Goal: Task Accomplishment & Management: Use online tool/utility

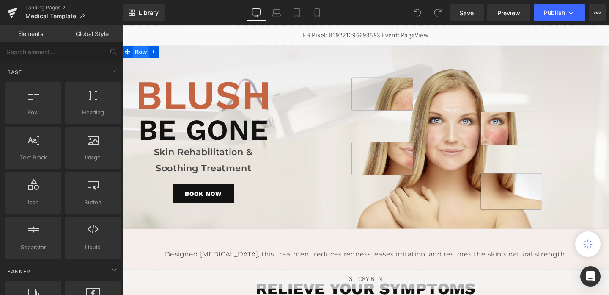
click at [141, 57] on span "Row" at bounding box center [141, 53] width 17 height 13
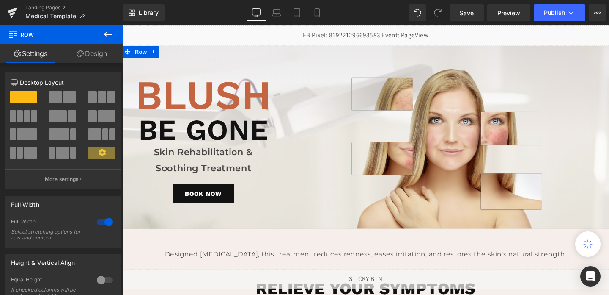
click at [88, 50] on link "Design" at bounding box center [91, 53] width 61 height 19
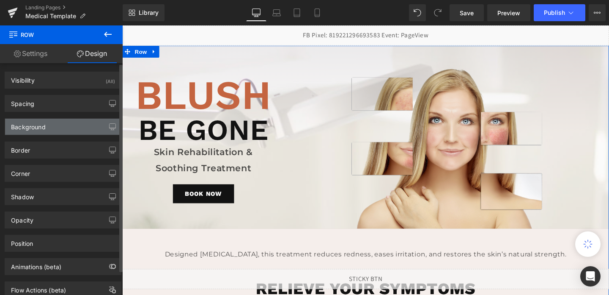
click at [58, 124] on div "Background" at bounding box center [63, 126] width 116 height 16
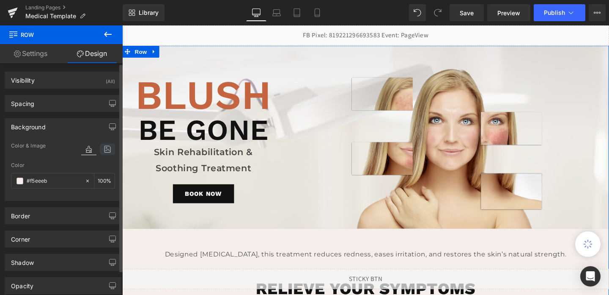
click at [100, 147] on icon at bounding box center [107, 148] width 15 height 11
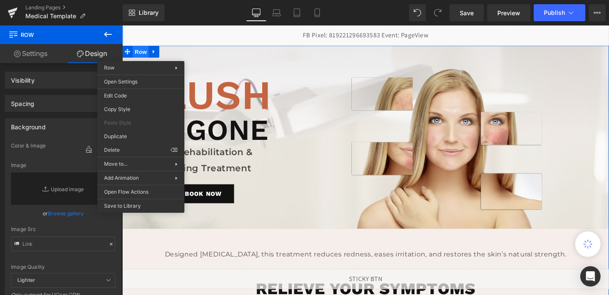
click at [140, 55] on span "Row" at bounding box center [141, 53] width 17 height 13
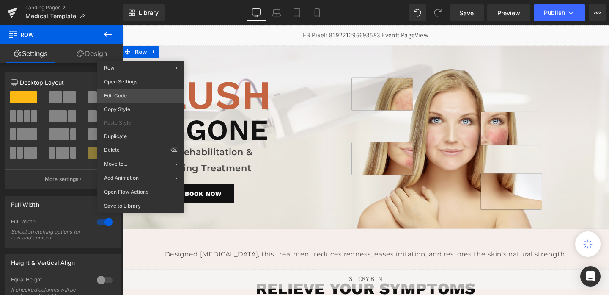
click at [132, 0] on div "Row You are previewing how the will restyle your page. You can not edit Element…" at bounding box center [304, 0] width 609 height 0
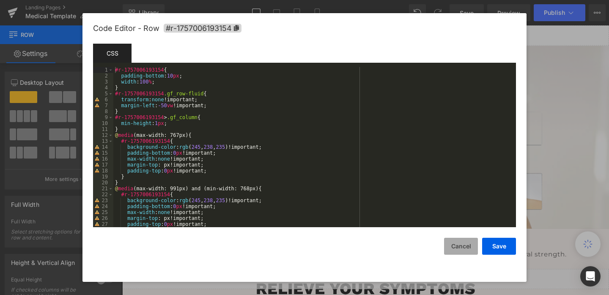
click at [467, 246] on button "Cancel" at bounding box center [461, 245] width 34 height 17
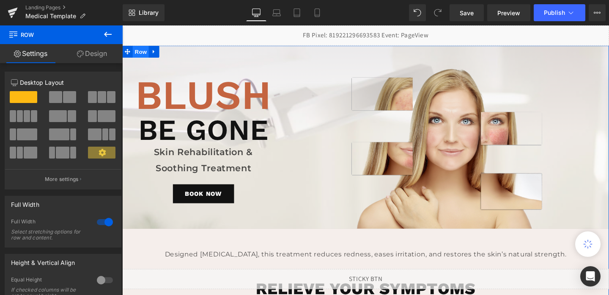
click at [145, 51] on span "Row" at bounding box center [141, 53] width 17 height 13
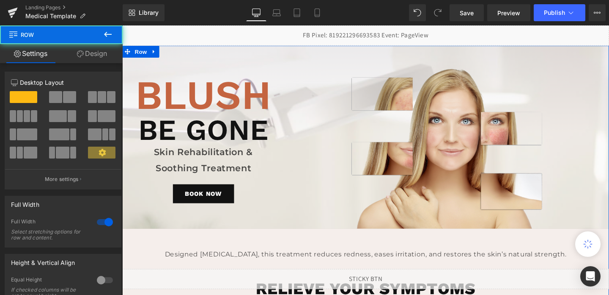
click at [102, 53] on link "Design" at bounding box center [91, 53] width 61 height 19
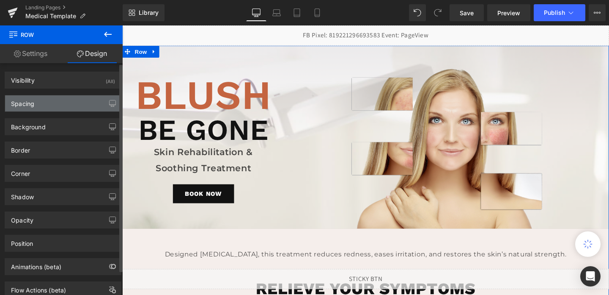
click at [64, 96] on div "Spacing" at bounding box center [63, 103] width 116 height 16
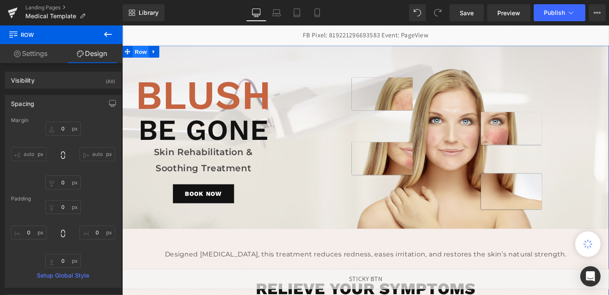
click at [142, 55] on span "Row" at bounding box center [141, 53] width 17 height 13
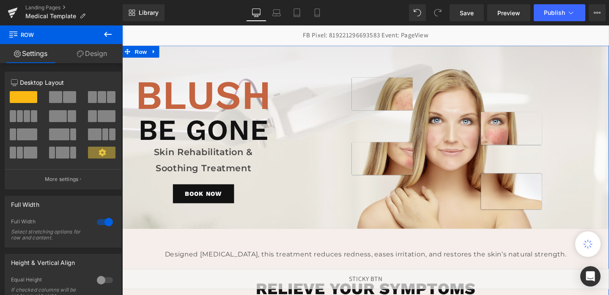
click at [96, 53] on link "Design" at bounding box center [91, 53] width 61 height 19
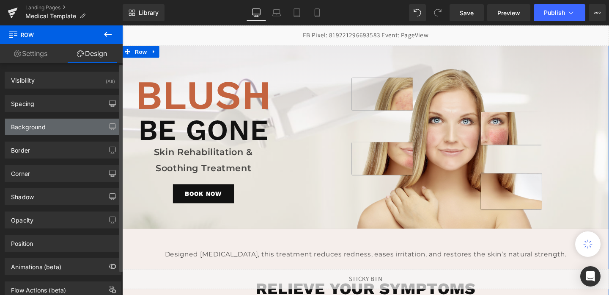
click at [54, 127] on div "Background" at bounding box center [63, 126] width 116 height 16
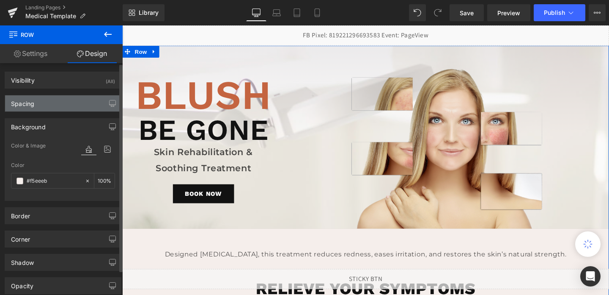
click at [54, 97] on div "Spacing" at bounding box center [63, 103] width 116 height 16
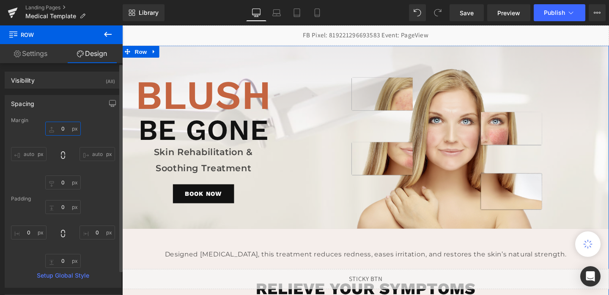
click at [58, 134] on input "0" at bounding box center [63, 128] width 36 height 14
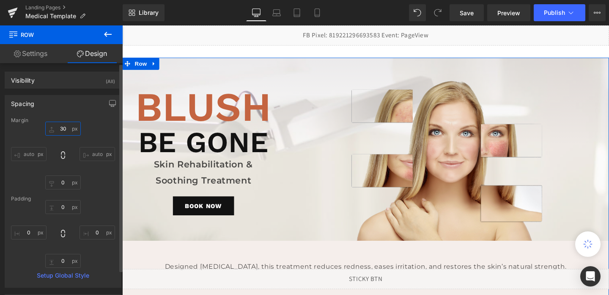
type input "3"
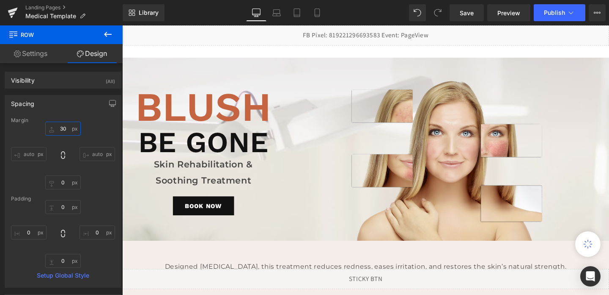
type input "3"
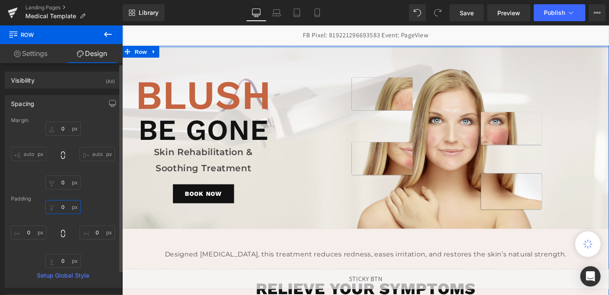
click at [61, 207] on input "0" at bounding box center [63, 207] width 36 height 14
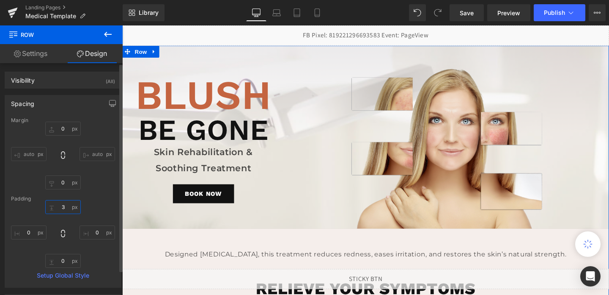
type input "30"
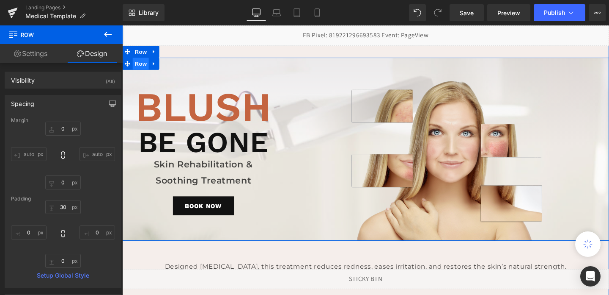
click at [141, 66] on span "Row" at bounding box center [141, 65] width 17 height 13
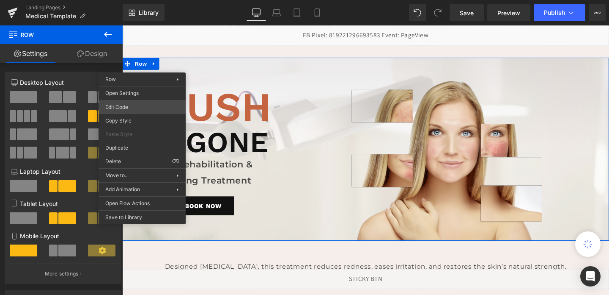
click at [135, 0] on div "Row You are previewing how the will restyle your page. You can not edit Element…" at bounding box center [304, 0] width 609 height 0
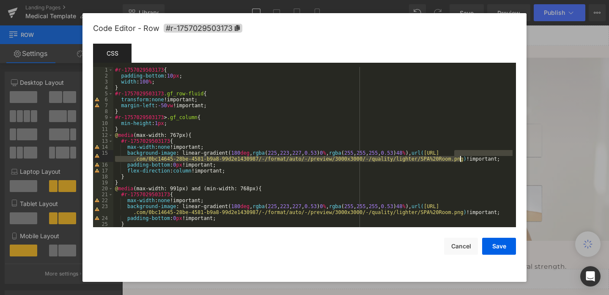
drag, startPoint x: 456, startPoint y: 151, endPoint x: 462, endPoint y: 157, distance: 8.1
click at [462, 157] on div "#r-1757029503173 { padding-bottom : 10 px ; width : 100 % ; } #r-1757029503173 …" at bounding box center [312, 153] width 399 height 172
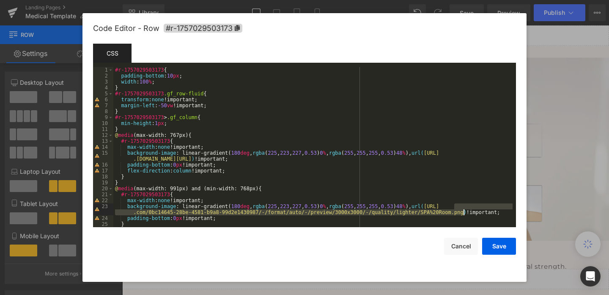
drag, startPoint x: 456, startPoint y: 205, endPoint x: 462, endPoint y: 212, distance: 9.3
click at [462, 212] on div "#r-1757029503173 { padding-bottom : 10 px ; width : 100 % ; } #r-1757029503173 …" at bounding box center [312, 153] width 399 height 172
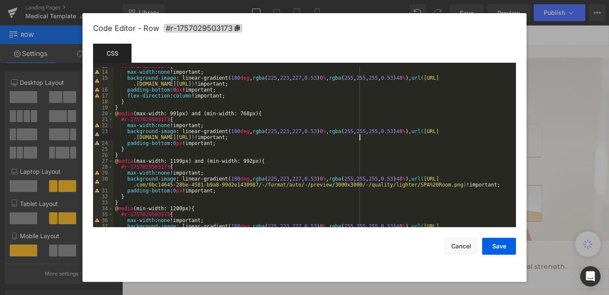
scroll to position [76, 0]
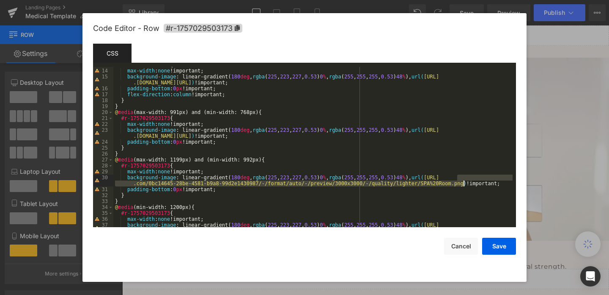
drag, startPoint x: 456, startPoint y: 177, endPoint x: 463, endPoint y: 181, distance: 8.0
click at [463, 181] on div "#r-1757029503173 { max-width : none !important; background-image : linear-gradi…" at bounding box center [312, 151] width 399 height 178
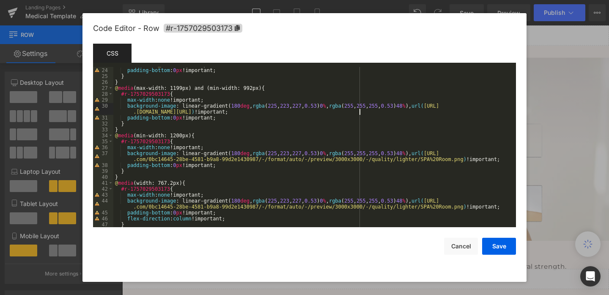
scroll to position [160, 0]
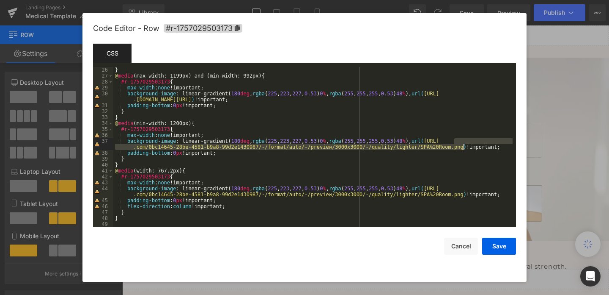
drag, startPoint x: 456, startPoint y: 140, endPoint x: 463, endPoint y: 146, distance: 10.2
click at [463, 146] on div "} @ media (max-width: 1199px) and (min-width: 992px) { #r-1757029503173 { max-w…" at bounding box center [312, 153] width 399 height 172
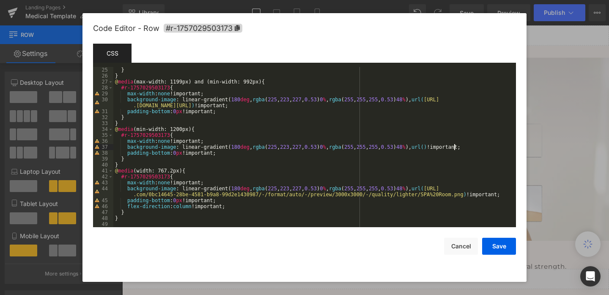
scroll to position [154, 0]
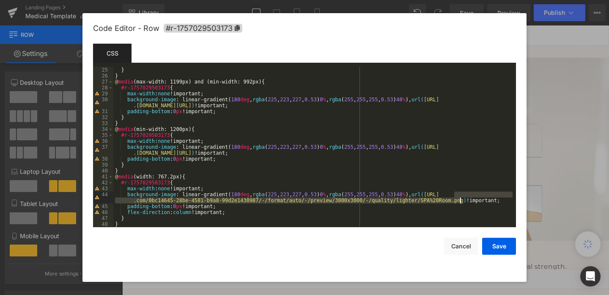
drag, startPoint x: 454, startPoint y: 194, endPoint x: 461, endPoint y: 203, distance: 11.2
click at [461, 203] on div "} } @ media (max-width: 1199px) and (min-width: 992px) { #r-1757029503173 { max…" at bounding box center [312, 153] width 399 height 172
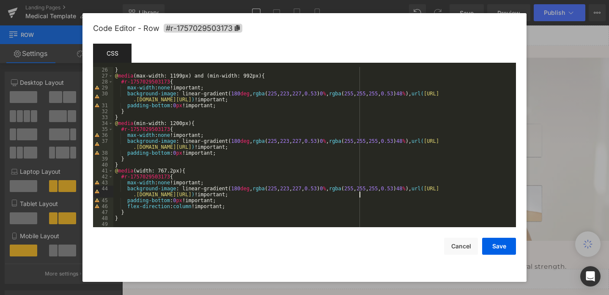
scroll to position [160, 0]
click at [501, 243] on button "Save" at bounding box center [499, 245] width 34 height 17
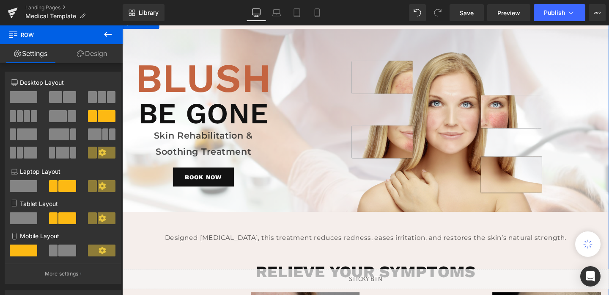
scroll to position [0, 0]
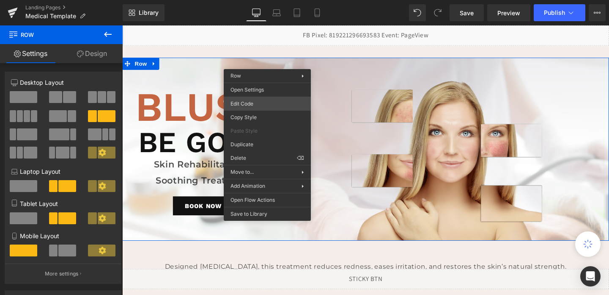
click at [261, 0] on div "Row You are previewing how the will restyle your page. You can not edit Element…" at bounding box center [304, 0] width 609 height 0
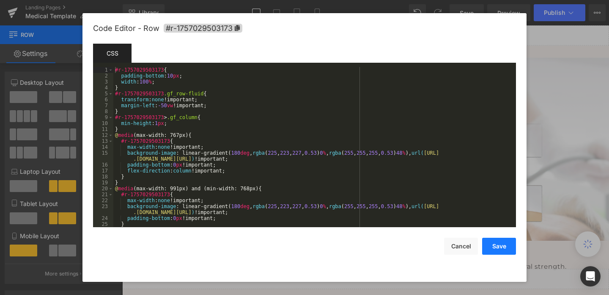
click at [495, 243] on button "Save" at bounding box center [499, 245] width 34 height 17
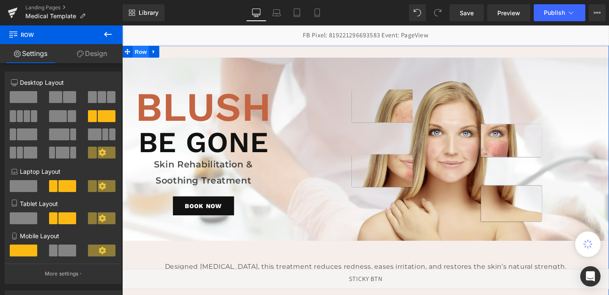
click at [141, 51] on span "Row" at bounding box center [141, 53] width 17 height 13
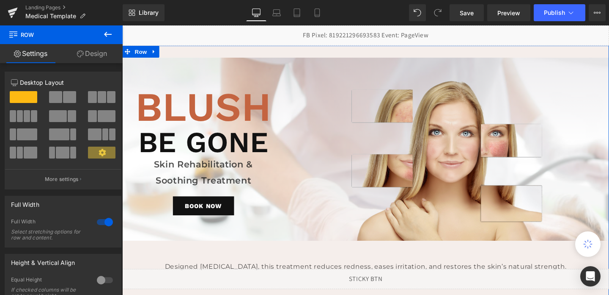
click at [91, 56] on link "Design" at bounding box center [91, 53] width 61 height 19
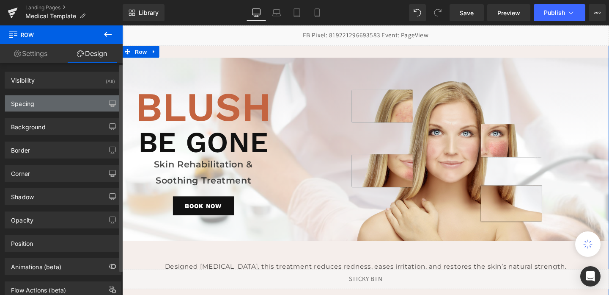
click at [55, 102] on div "Spacing" at bounding box center [63, 103] width 116 height 16
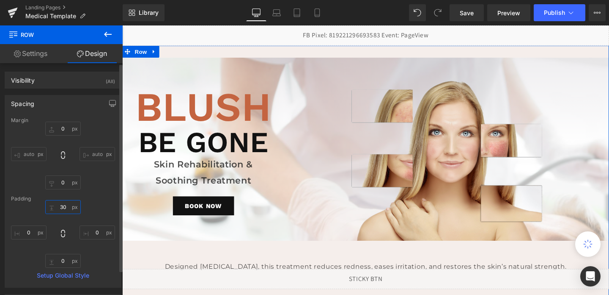
click at [62, 206] on input "30" at bounding box center [63, 207] width 36 height 14
type input "0"
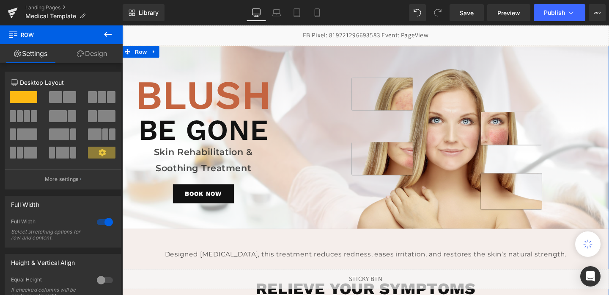
click at [97, 53] on link "Design" at bounding box center [91, 53] width 61 height 19
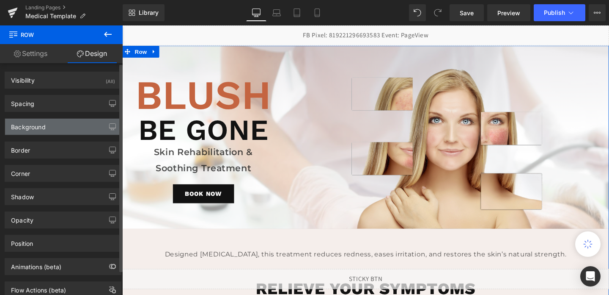
click at [56, 119] on div "Background" at bounding box center [63, 126] width 116 height 16
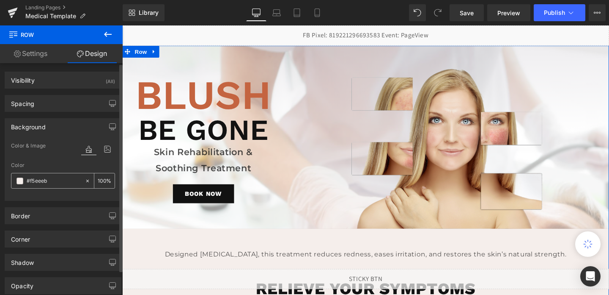
click at [52, 181] on input "#f5eeeb" at bounding box center [54, 180] width 54 height 9
paste input "add3ee"
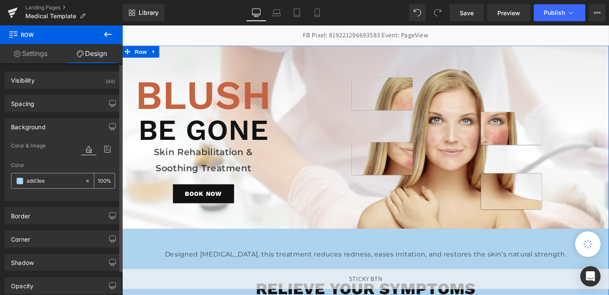
type input "add3e"
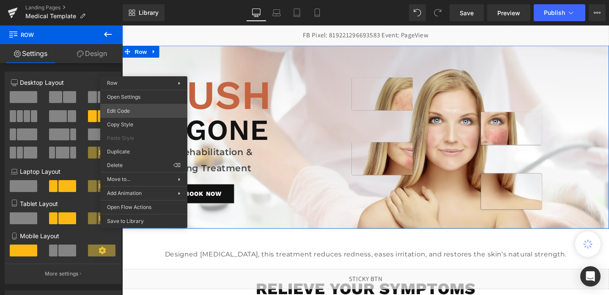
click at [133, 0] on div "Row You are previewing how the will restyle your page. You can not edit Element…" at bounding box center [304, 0] width 609 height 0
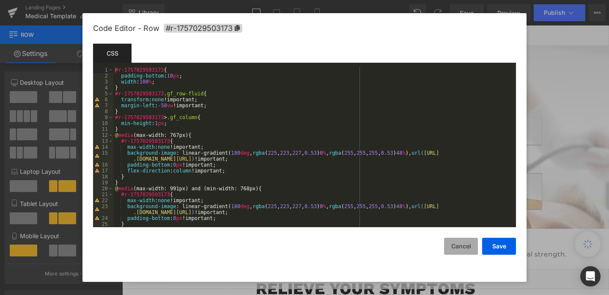
click at [456, 242] on button "Cancel" at bounding box center [461, 245] width 34 height 17
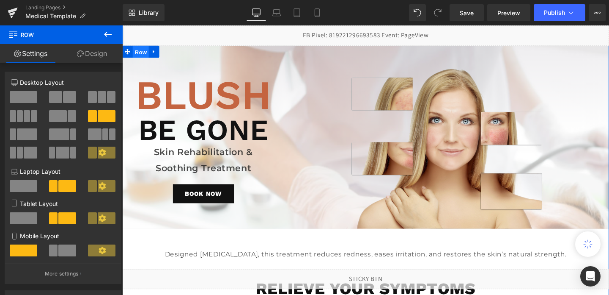
click at [146, 52] on span "Row" at bounding box center [141, 53] width 17 height 13
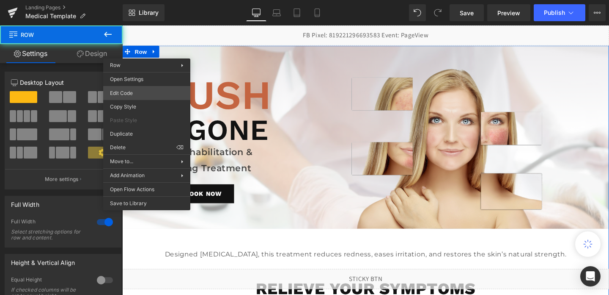
click at [135, 0] on div "Row You are previewing how the will restyle your page. You can not edit Element…" at bounding box center [304, 0] width 609 height 0
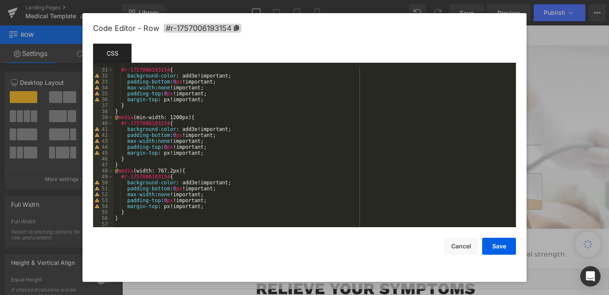
scroll to position [178, 0]
click at [466, 244] on button "Cancel" at bounding box center [461, 245] width 34 height 17
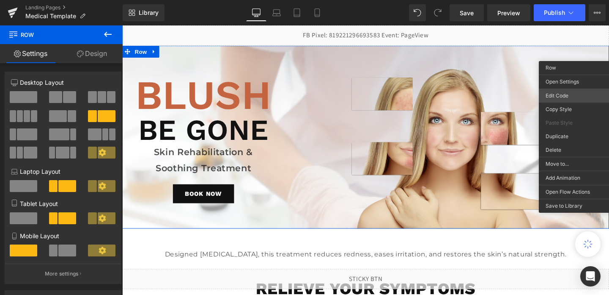
click at [565, 101] on body "Row You are previewing how the will restyle your page. You can not edit Element…" at bounding box center [304, 147] width 609 height 295
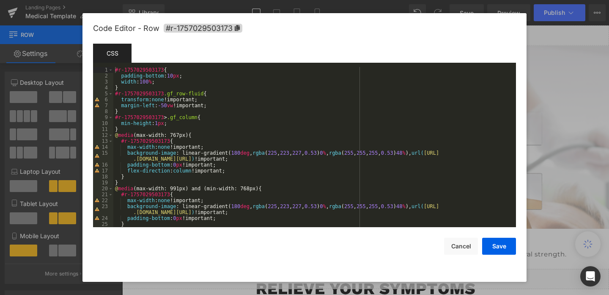
click at [278, 151] on div "#r-1757029503173 { padding-bottom : 10 px ; width : 100 % ; } #r-1757029503173 …" at bounding box center [312, 153] width 399 height 172
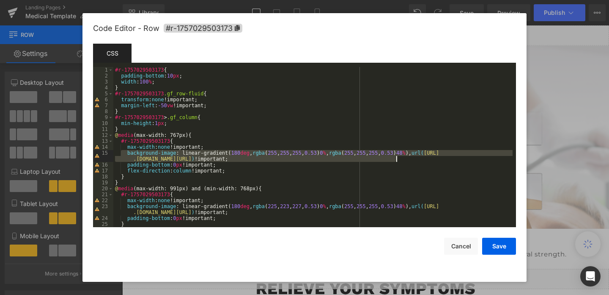
drag, startPoint x: 125, startPoint y: 153, endPoint x: 439, endPoint y: 157, distance: 314.0
click at [439, 157] on div "#r-1757029503173 { padding-bottom : 10 px ; width : 100 % ; } #r-1757029503173 …" at bounding box center [312, 153] width 399 height 172
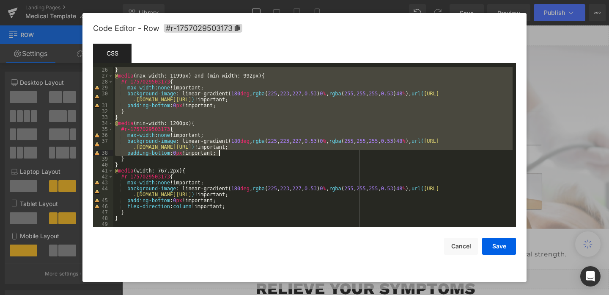
drag, startPoint x: 127, startPoint y: 205, endPoint x: 450, endPoint y: 102, distance: 339.9
click at [450, 102] on div "} @ media (max-width: 1199px) and (min-width: 992px) { #r-1757029503173 { max-w…" at bounding box center [312, 153] width 399 height 172
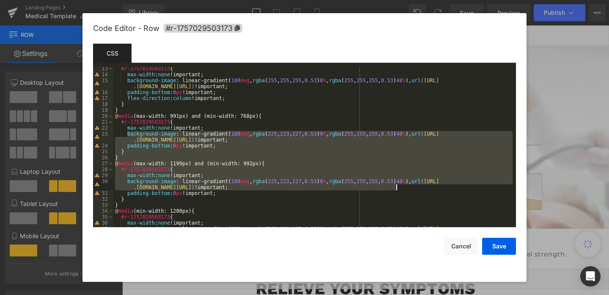
scroll to position [72, 0]
click at [188, 129] on div "#r-1757029503173 { max-width : none !important; background-image : linear-gradi…" at bounding box center [312, 155] width 399 height 178
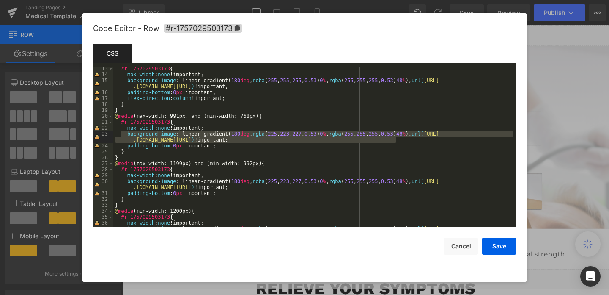
drag, startPoint x: 126, startPoint y: 134, endPoint x: 423, endPoint y: 140, distance: 297.1
click at [423, 140] on div "#r-1757029503173 { max-width : none !important; background-image : linear-gradi…" at bounding box center [312, 155] width 399 height 178
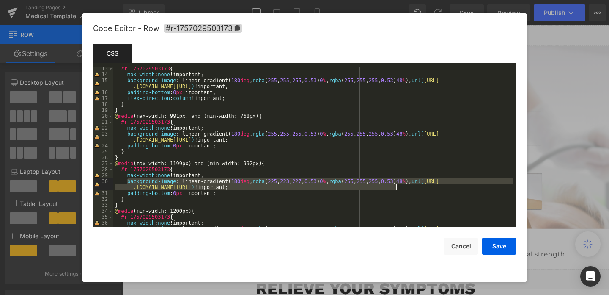
drag, startPoint x: 127, startPoint y: 181, endPoint x: 407, endPoint y: 186, distance: 280.2
click at [407, 186] on div "#r-1757029503173 { max-width : none !important; background-image : linear-gradi…" at bounding box center [312, 155] width 399 height 178
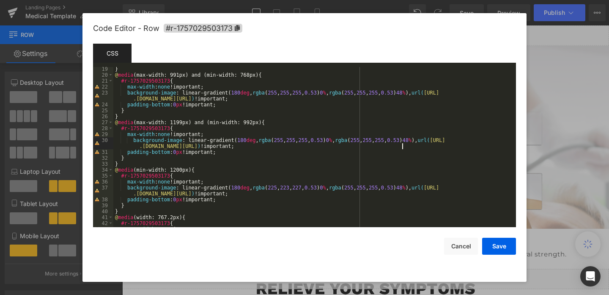
scroll to position [159, 0]
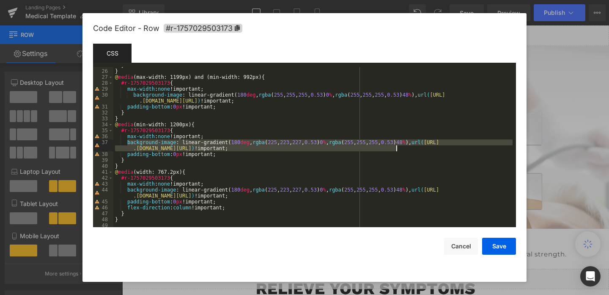
drag, startPoint x: 127, startPoint y: 143, endPoint x: 403, endPoint y: 147, distance: 275.9
click at [403, 147] on div "} } @ media (max-width: 1199px) and (min-width: 992px) { #r-1757029503173 { max…" at bounding box center [312, 148] width 399 height 172
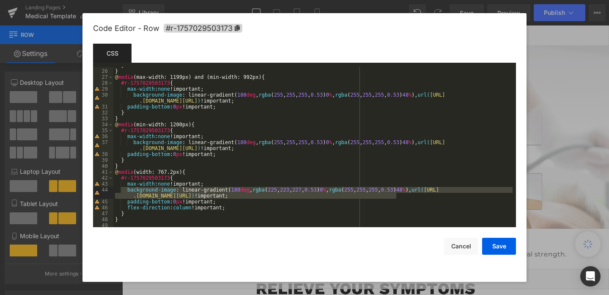
drag, startPoint x: 125, startPoint y: 190, endPoint x: 436, endPoint y: 196, distance: 311.5
click at [436, 196] on div "} } @ media (max-width: 1199px) and (min-width: 992px) { #r-1757029503173 { max…" at bounding box center [312, 148] width 399 height 172
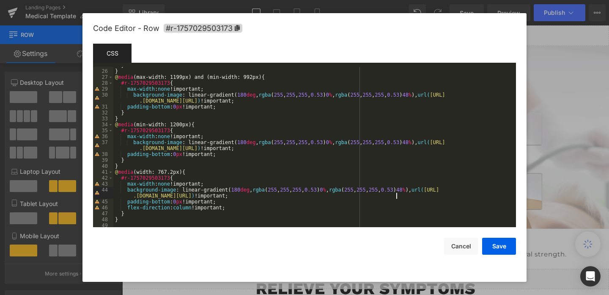
scroll to position [160, 0]
click at [497, 249] on button "Save" at bounding box center [499, 245] width 34 height 17
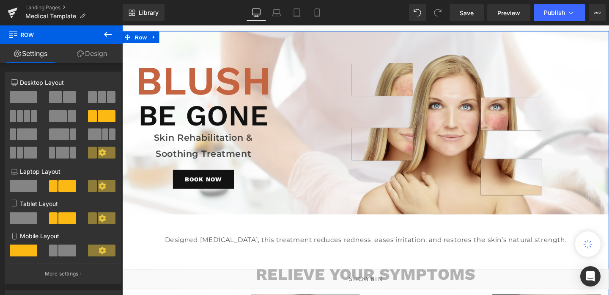
scroll to position [0, 0]
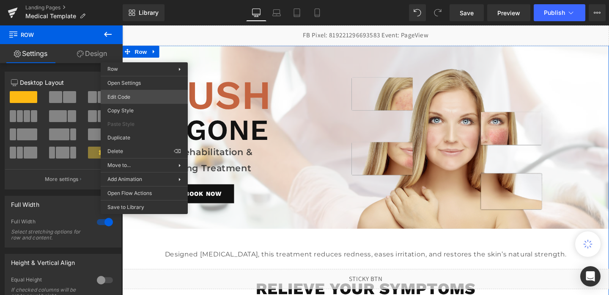
click at [143, 0] on div "Row You are previewing how the will restyle your page. You can not edit Element…" at bounding box center [304, 0] width 609 height 0
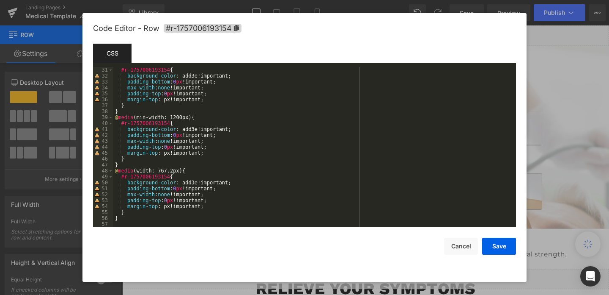
scroll to position [178, 0]
click at [463, 243] on button "Cancel" at bounding box center [461, 245] width 34 height 17
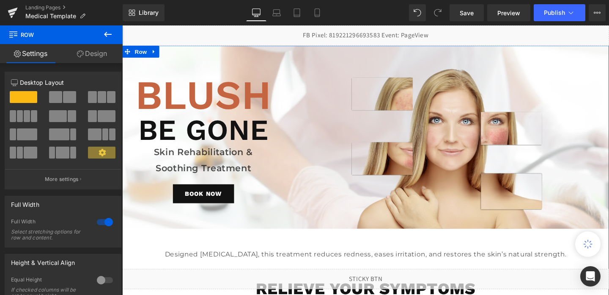
click at [99, 59] on link "Design" at bounding box center [91, 53] width 61 height 19
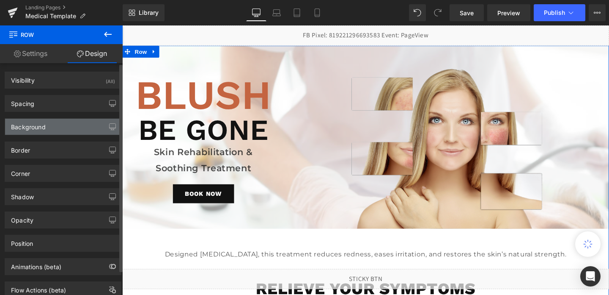
click at [70, 121] on div "Background" at bounding box center [63, 126] width 116 height 16
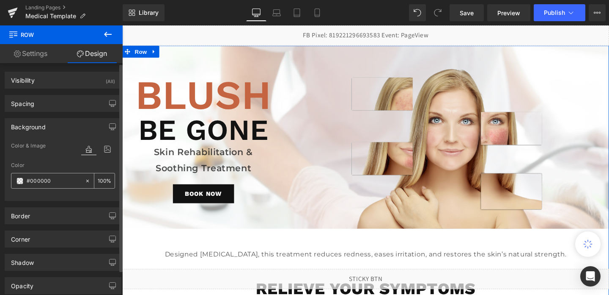
click at [64, 179] on input "#000000" at bounding box center [54, 180] width 54 height 9
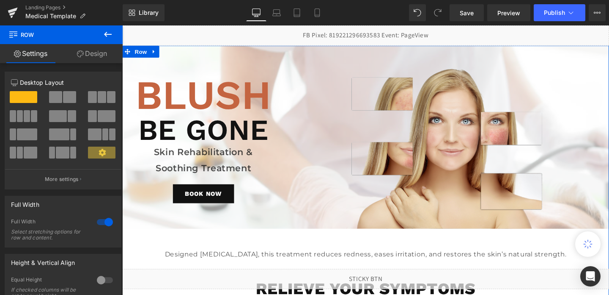
click at [92, 52] on link "Design" at bounding box center [91, 53] width 61 height 19
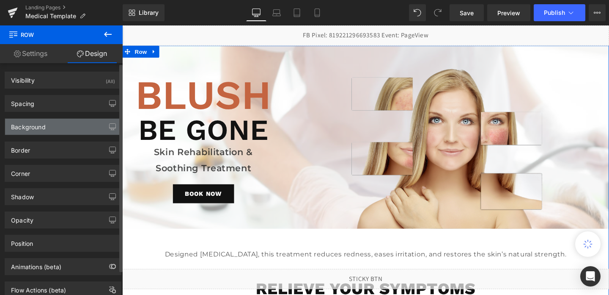
click at [39, 127] on div "Background" at bounding box center [28, 124] width 35 height 12
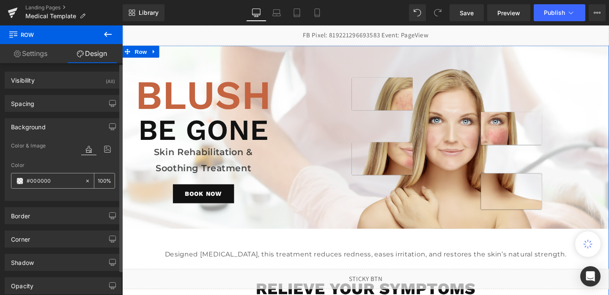
click at [48, 180] on input "text" at bounding box center [54, 180] width 54 height 9
type input "ffffff"
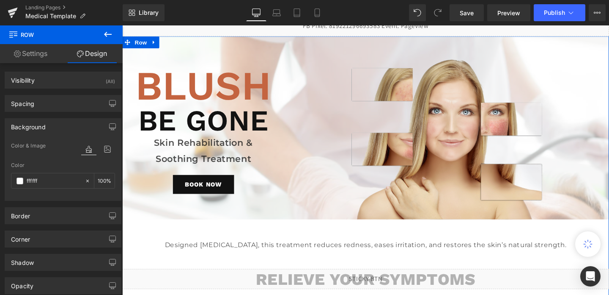
scroll to position [0, 0]
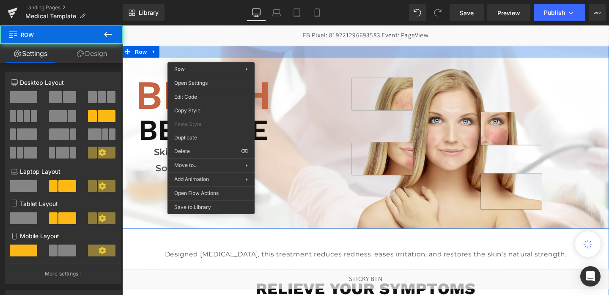
click at [214, 56] on div at bounding box center [378, 53] width 512 height 13
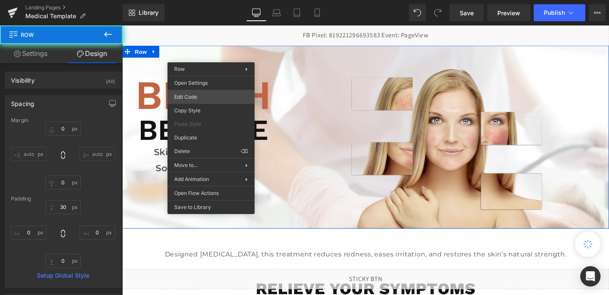
click at [186, 0] on div "Row You are previewing how the will restyle your page. You can not edit Element…" at bounding box center [304, 0] width 609 height 0
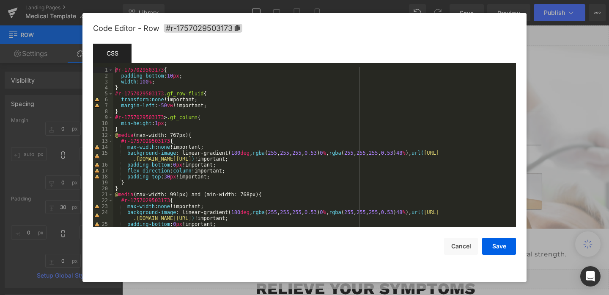
click at [277, 151] on div "#r-1757029503173 { padding-bottom : 10 px ; width : 100 % ; } #r-1757029503173 …" at bounding box center [312, 153] width 399 height 172
click at [292, 151] on div "#r-1757029503173 { padding-bottom : 10 px ; width : 100 % ; } #r-1757029503173 …" at bounding box center [312, 153] width 399 height 172
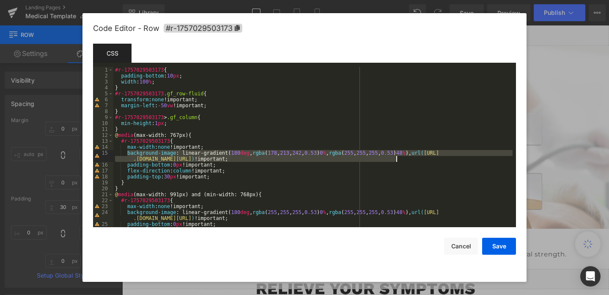
drag, startPoint x: 127, startPoint y: 154, endPoint x: 406, endPoint y: 158, distance: 279.3
click at [406, 158] on div "#r-1757029503173 { padding-bottom : 10 px ; width : 100 % ; } #r-1757029503173 …" at bounding box center [312, 153] width 399 height 172
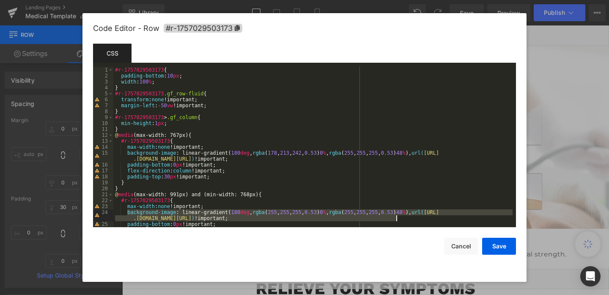
drag, startPoint x: 127, startPoint y: 211, endPoint x: 400, endPoint y: 217, distance: 273.4
click at [400, 217] on div "#r-1757029503173 { padding-bottom : 10 px ; width : 100 % ; } #r-1757029503173 …" at bounding box center [312, 153] width 399 height 172
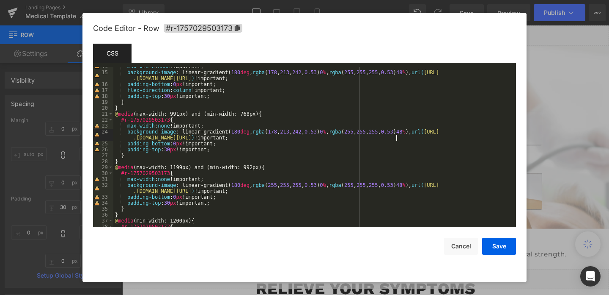
scroll to position [104, 0]
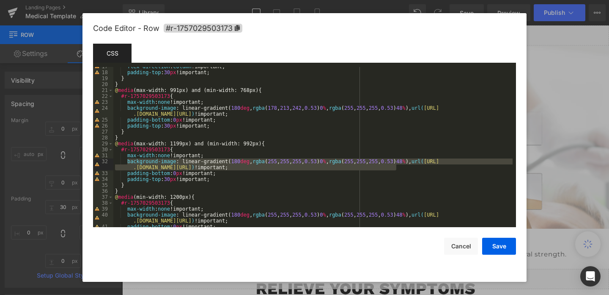
drag, startPoint x: 127, startPoint y: 162, endPoint x: 398, endPoint y: 168, distance: 270.9
click at [398, 168] on div "flex-direction : column !important; padding-top : 30 px !important; } } @ media…" at bounding box center [312, 149] width 399 height 172
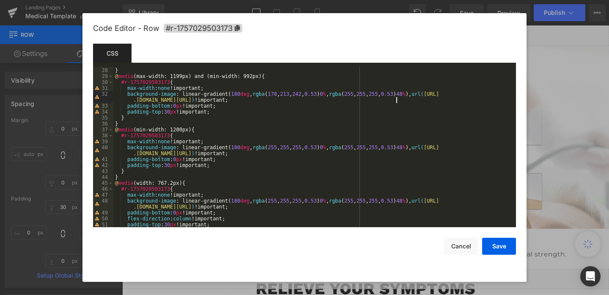
scroll to position [190, 0]
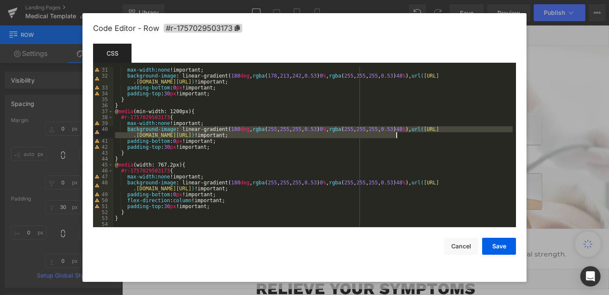
drag, startPoint x: 127, startPoint y: 129, endPoint x: 400, endPoint y: 136, distance: 273.0
click at [400, 136] on div "max-width : none !important; background-image : linear-gradient( 180 deg , rgba…" at bounding box center [312, 153] width 399 height 172
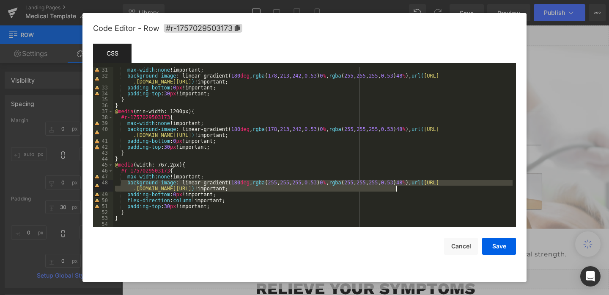
drag, startPoint x: 125, startPoint y: 183, endPoint x: 434, endPoint y: 188, distance: 308.5
click at [434, 188] on div "max-width : none !important; background-image : linear-gradient( 180 deg , rgba…" at bounding box center [312, 153] width 399 height 172
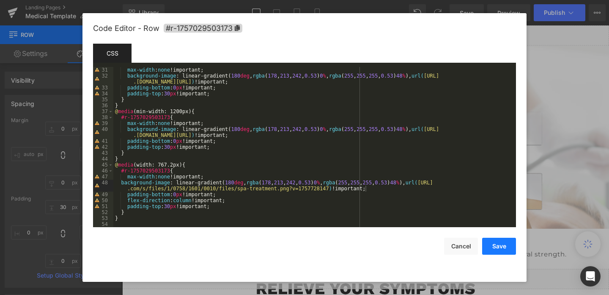
click at [495, 248] on button "Save" at bounding box center [499, 245] width 34 height 17
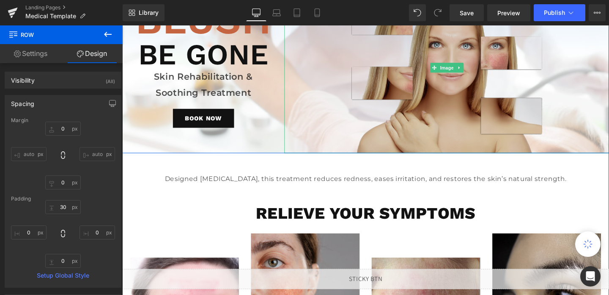
scroll to position [0, 0]
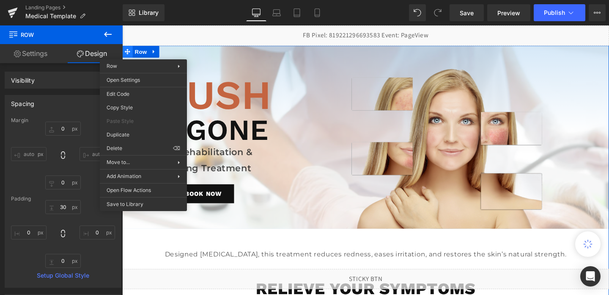
drag, startPoint x: 142, startPoint y: 53, endPoint x: 130, endPoint y: 49, distance: 12.8
click at [142, 53] on span "Row" at bounding box center [141, 53] width 17 height 13
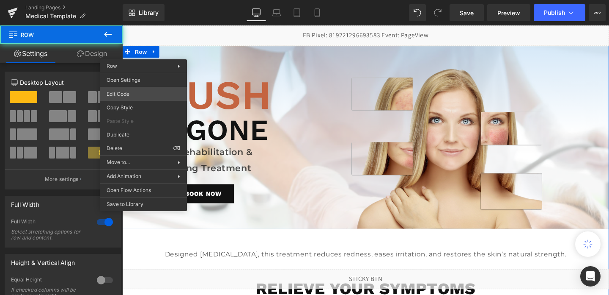
click at [130, 0] on div "Row You are previewing how the will restyle your page. You can not edit Element…" at bounding box center [304, 0] width 609 height 0
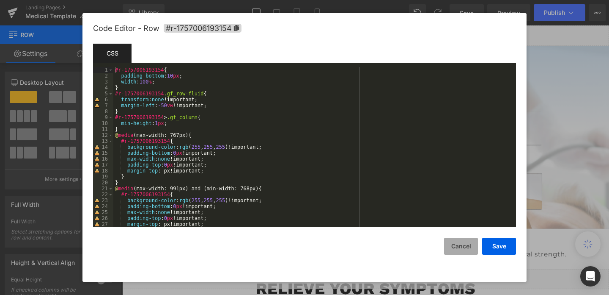
click at [466, 243] on button "Cancel" at bounding box center [461, 245] width 34 height 17
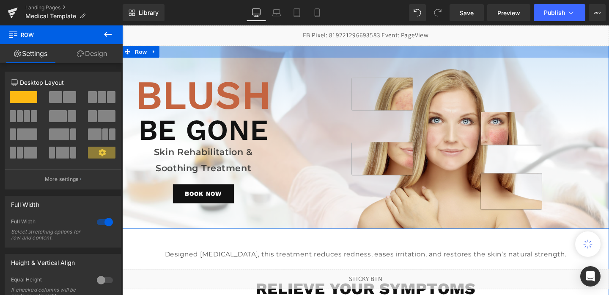
click at [419, 55] on div at bounding box center [378, 53] width 512 height 13
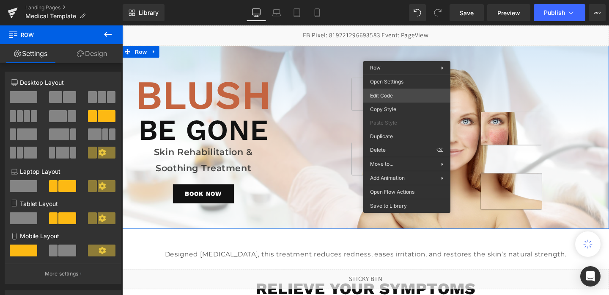
click at [398, 0] on div "Row You are previewing how the will restyle your page. You can not edit Element…" at bounding box center [304, 0] width 609 height 0
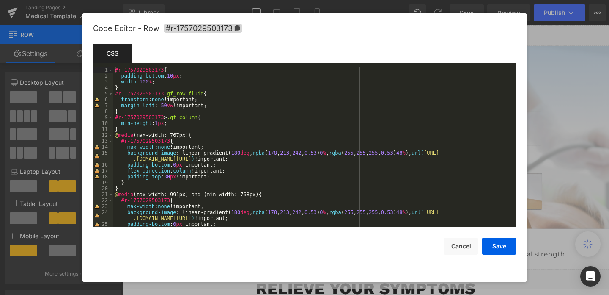
click at [278, 151] on div "#r-1757029503173 { padding-bottom : 10 px ; width : 100 % ; } #r-1757029503173 …" at bounding box center [312, 153] width 399 height 172
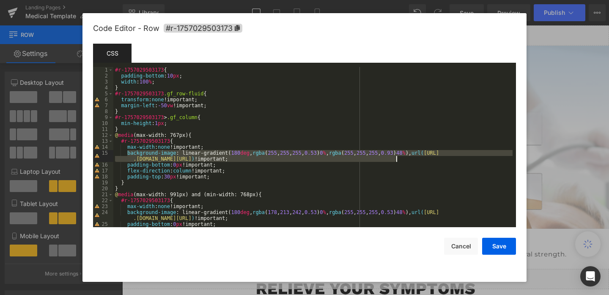
drag, startPoint x: 128, startPoint y: 154, endPoint x: 406, endPoint y: 159, distance: 277.6
click at [406, 159] on div "#r-1757029503173 { padding-bottom : 10 px ; width : 100 % ; } #r-1757029503173 …" at bounding box center [312, 153] width 399 height 172
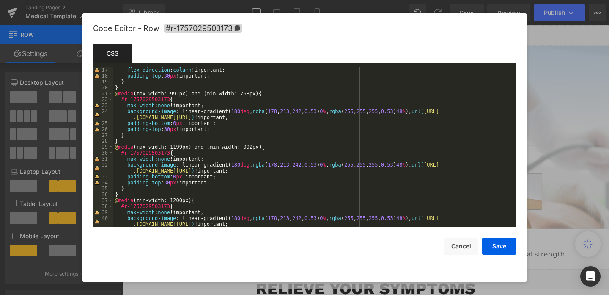
scroll to position [102, 0]
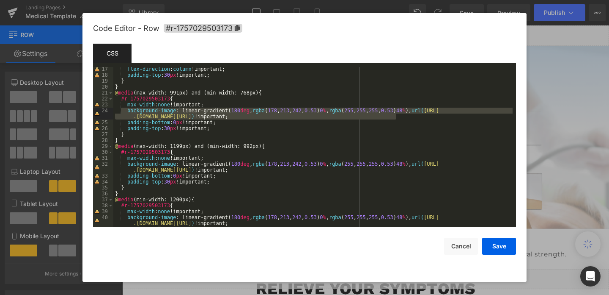
drag, startPoint x: 124, startPoint y: 109, endPoint x: 427, endPoint y: 117, distance: 302.6
click at [427, 117] on div "flex-direction : column !important; padding-top : 30 px !important; } } @ media…" at bounding box center [312, 152] width 399 height 172
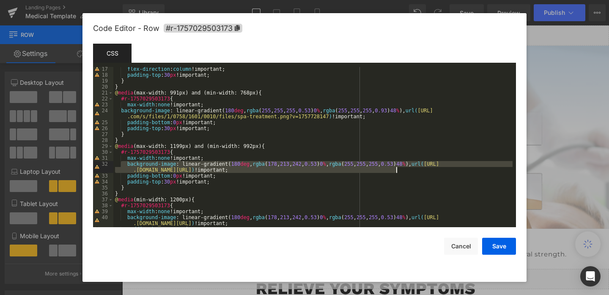
drag, startPoint x: 125, startPoint y: 164, endPoint x: 405, endPoint y: 168, distance: 279.7
click at [405, 168] on div "flex-direction : column !important; padding-top : 30 px !important; } } @ media…" at bounding box center [312, 152] width 399 height 172
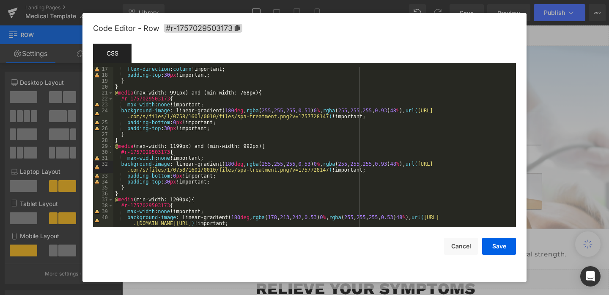
scroll to position [180, 0]
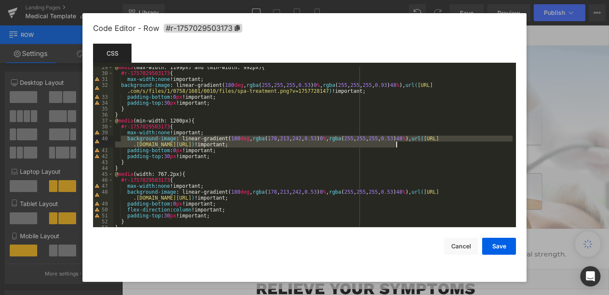
drag, startPoint x: 125, startPoint y: 138, endPoint x: 410, endPoint y: 143, distance: 284.4
click at [410, 143] on div "@ media (max-width: 1199px) and (min-width: 992px) { #r-1757029503173 { max-wid…" at bounding box center [312, 150] width 399 height 172
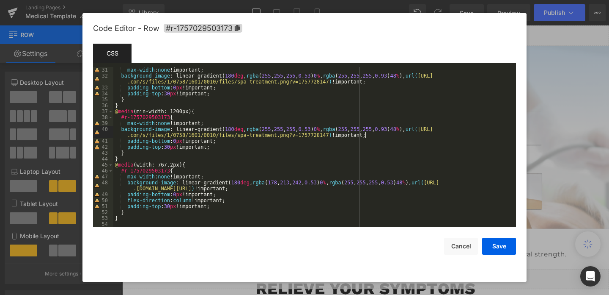
scroll to position [190, 0]
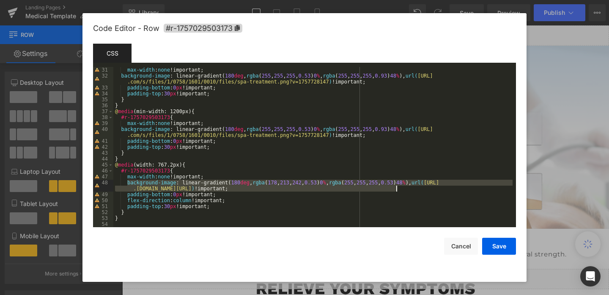
drag, startPoint x: 127, startPoint y: 184, endPoint x: 424, endPoint y: 189, distance: 297.1
click at [424, 189] on div "max-width : none !important; background-image : linear-gradient( 180 deg , rgba…" at bounding box center [312, 153] width 399 height 172
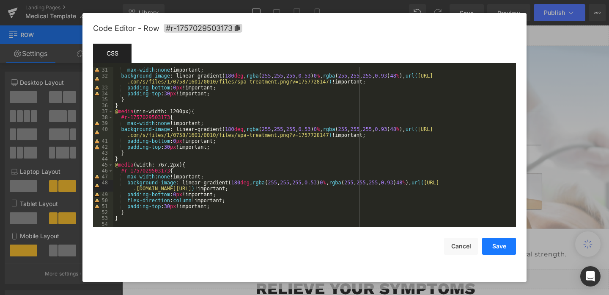
click at [498, 247] on button "Save" at bounding box center [499, 245] width 34 height 17
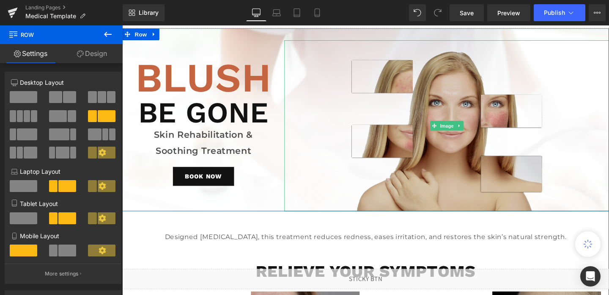
scroll to position [0, 0]
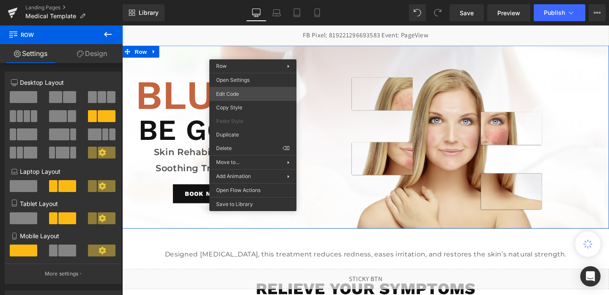
click at [245, 0] on div "Row You are previewing how the will restyle your page. You can not edit Element…" at bounding box center [304, 0] width 609 height 0
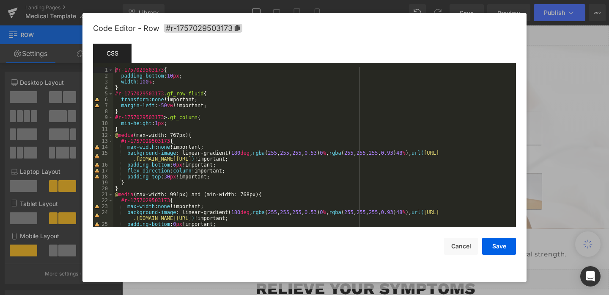
click at [325, 154] on div "#r-1757029503173 { padding-bottom : 10 px ; width : 100 % ; } #r-1757029503173 …" at bounding box center [312, 153] width 399 height 172
click at [326, 211] on div "#r-1757029503173 { padding-bottom : 10 px ; width : 100 % ; } #r-1757029503173 …" at bounding box center [312, 153] width 399 height 172
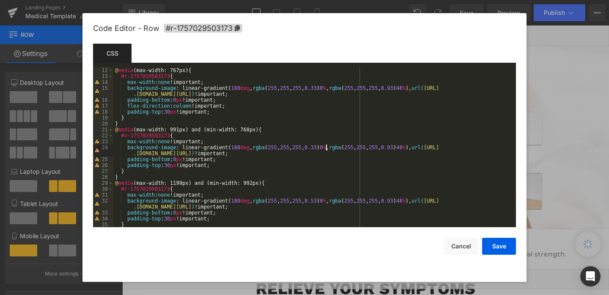
scroll to position [75, 0]
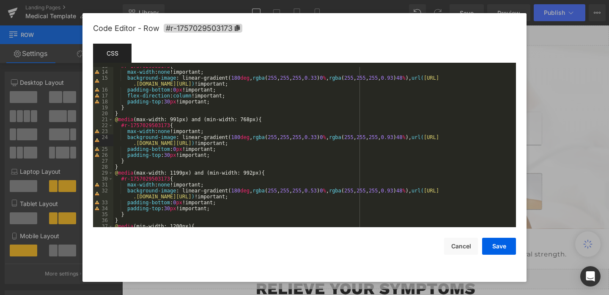
click at [325, 193] on div "#r-1757029503173 { max-width : none !important; background-image : linear-gradi…" at bounding box center [312, 149] width 399 height 172
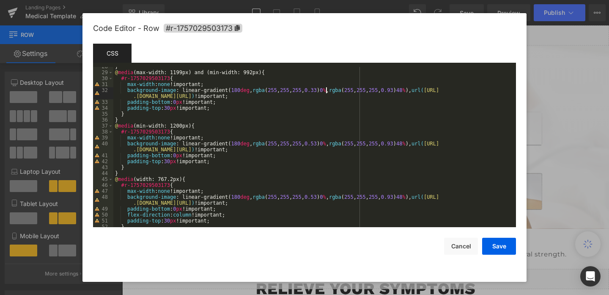
scroll to position [190, 0]
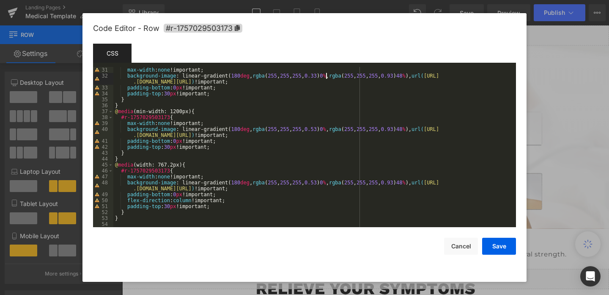
click at [326, 129] on div "max-width : none !important; background-image : linear-gradient( 180 deg , rgba…" at bounding box center [312, 153] width 399 height 172
click at [326, 184] on div "max-width : none !important; background-image : linear-gradient( 180 deg , rgba…" at bounding box center [312, 153] width 399 height 172
click at [502, 249] on button "Save" at bounding box center [499, 245] width 34 height 17
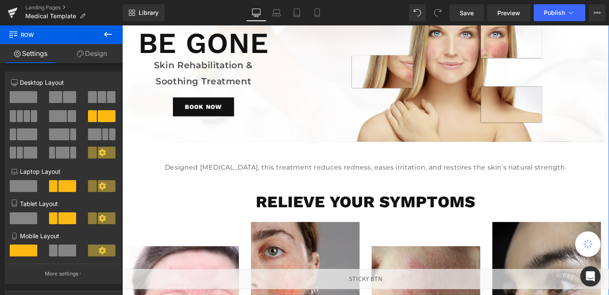
scroll to position [94, 0]
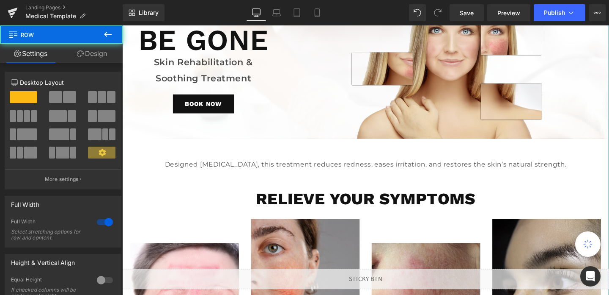
scroll to position [0, 0]
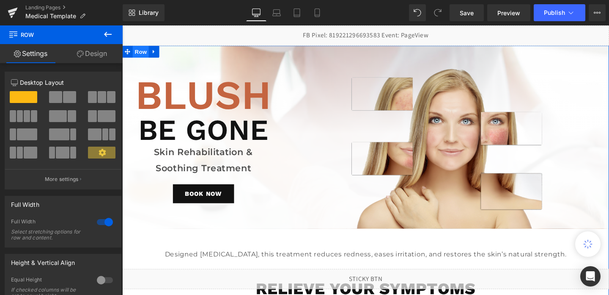
click at [147, 52] on span "Row" at bounding box center [141, 53] width 17 height 13
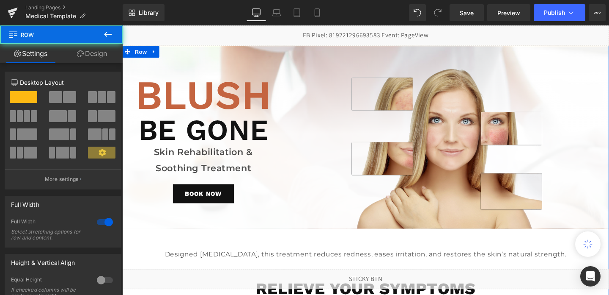
click at [94, 52] on link "Design" at bounding box center [91, 53] width 61 height 19
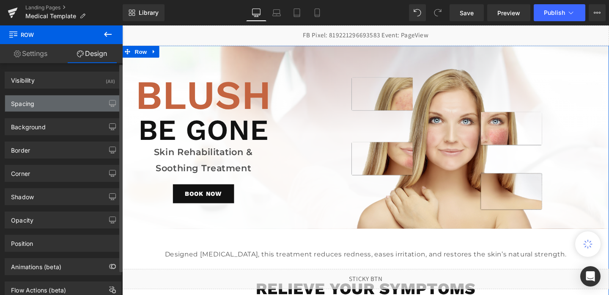
click at [45, 104] on div "Spacing" at bounding box center [63, 103] width 116 height 16
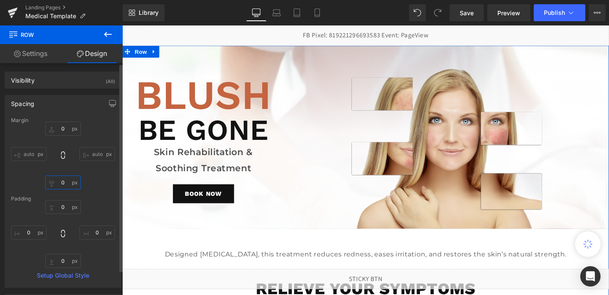
click at [60, 182] on input "0" at bounding box center [63, 182] width 36 height 14
type input "30"
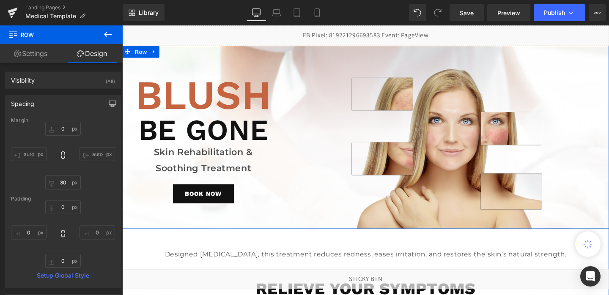
click at [151, 66] on div "BlusH Heading BE GONE Heading Skin Rehabilitation & Soothing Treatment Text Blo…" at bounding box center [207, 148] width 171 height 179
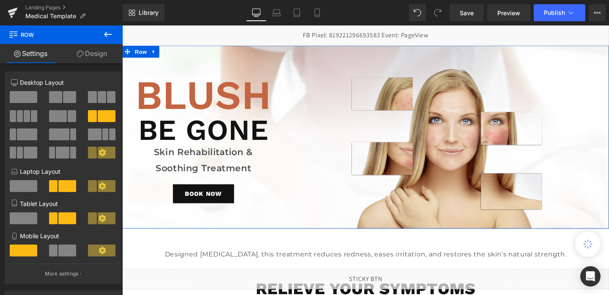
click at [99, 51] on link "Design" at bounding box center [91, 53] width 61 height 19
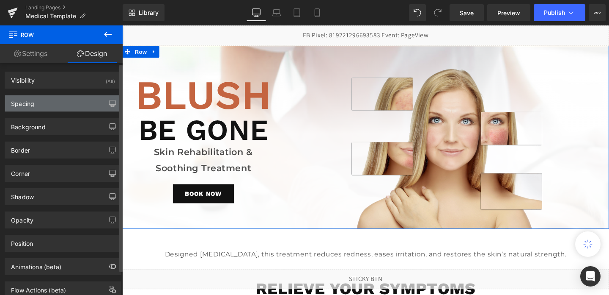
click at [80, 104] on div "Spacing" at bounding box center [63, 103] width 116 height 16
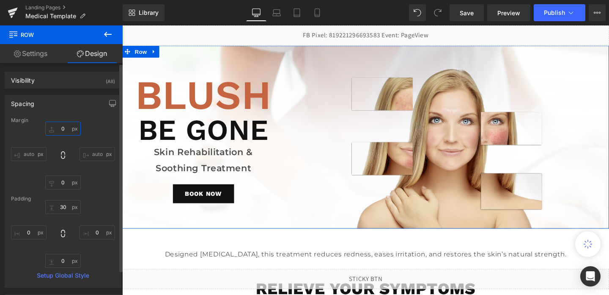
click at [63, 135] on input "0" at bounding box center [63, 128] width 36 height 14
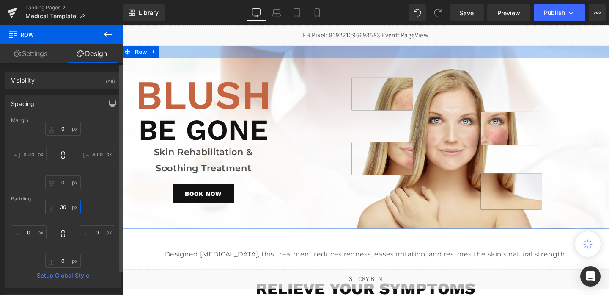
click at [69, 211] on input "30" at bounding box center [63, 207] width 36 height 14
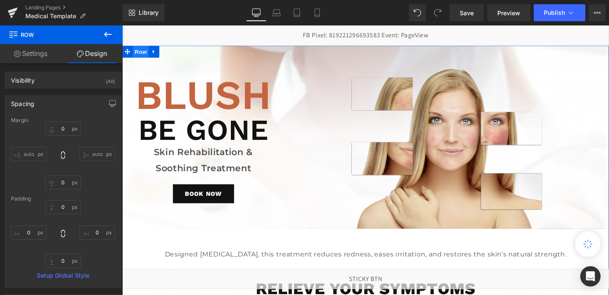
click at [143, 50] on span "Row" at bounding box center [141, 53] width 17 height 13
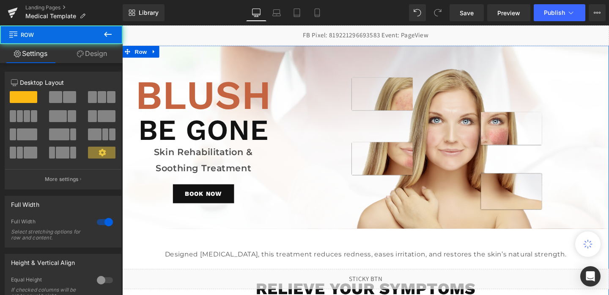
click at [100, 50] on link "Design" at bounding box center [91, 53] width 61 height 19
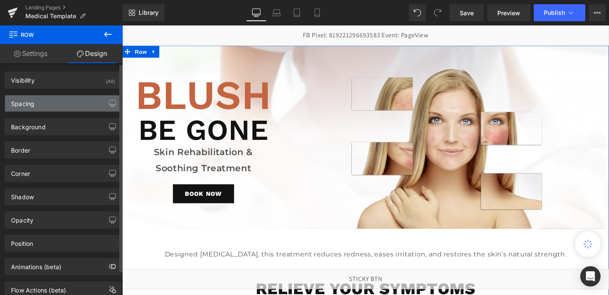
click at [66, 103] on div "Spacing" at bounding box center [63, 103] width 116 height 16
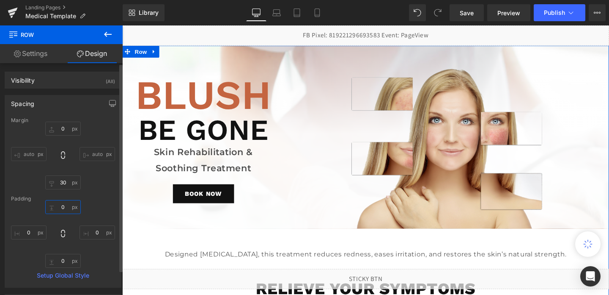
click at [61, 206] on input "0" at bounding box center [63, 207] width 36 height 14
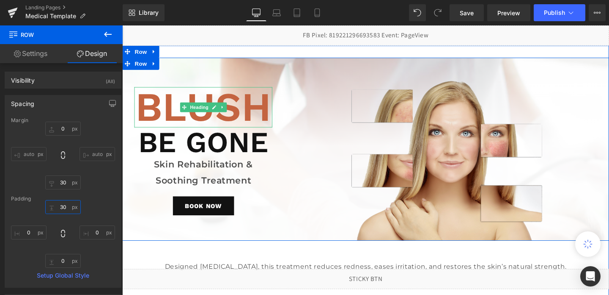
type input "3"
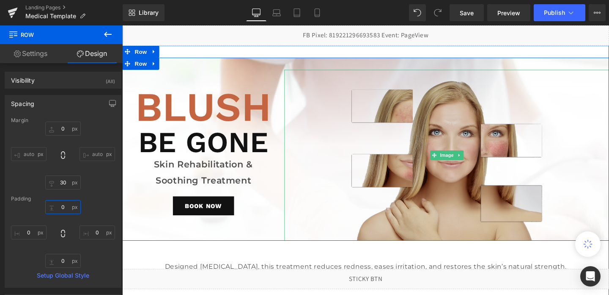
type input "0"
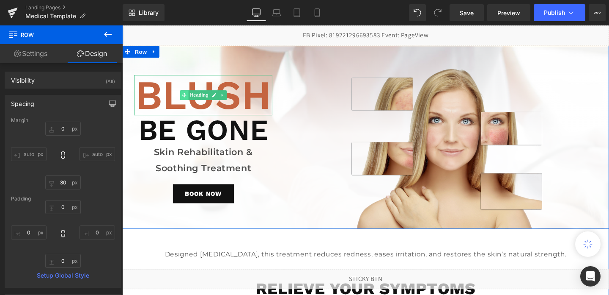
click at [183, 98] on span at bounding box center [187, 99] width 9 height 10
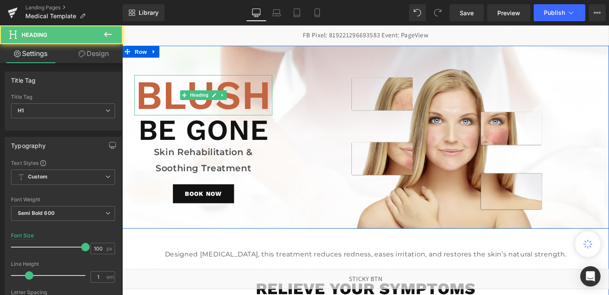
click at [167, 102] on h1 "BlusH" at bounding box center [207, 98] width 145 height 42
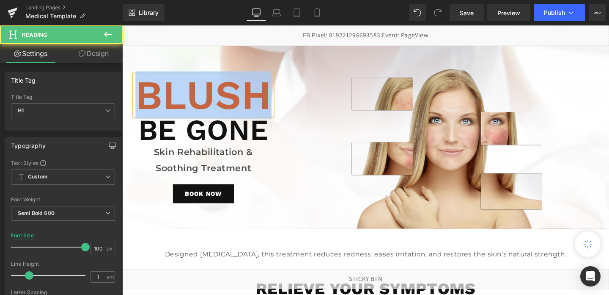
click at [167, 102] on h1 "BlusH" at bounding box center [207, 98] width 145 height 42
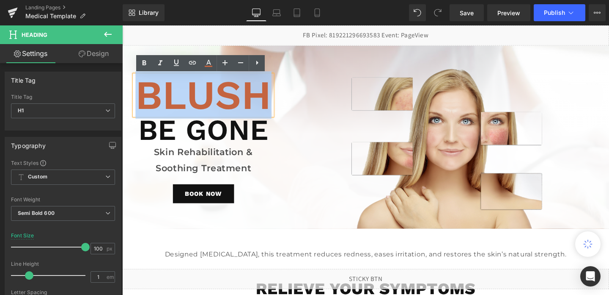
click at [167, 102] on h1 "BlusH" at bounding box center [207, 98] width 145 height 42
paste div
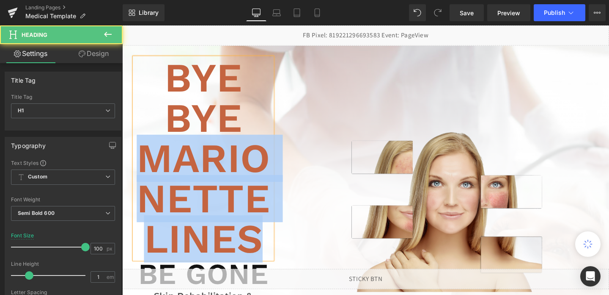
drag, startPoint x: 144, startPoint y: 163, endPoint x: 267, endPoint y: 240, distance: 145.8
click at [267, 240] on h1 "Bye Bye Marionette Lines" at bounding box center [207, 165] width 145 height 212
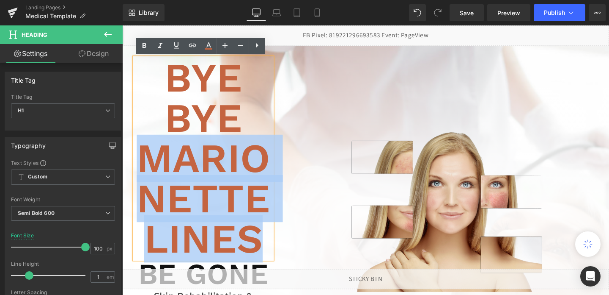
copy h1 "Marionette Lines"
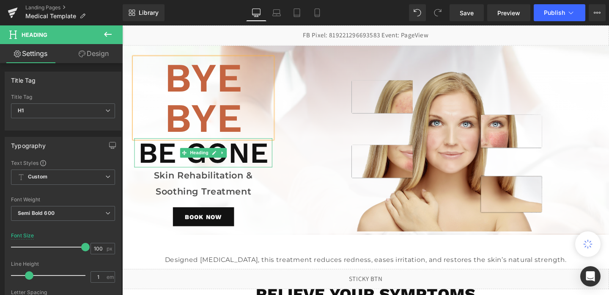
click at [244, 161] on h1 "BE GONE" at bounding box center [207, 159] width 145 height 30
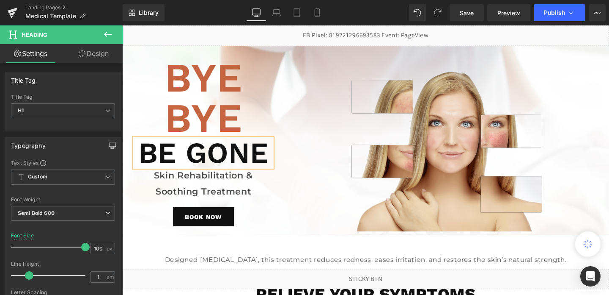
click at [244, 161] on h1 "BE GONE" at bounding box center [207, 159] width 145 height 30
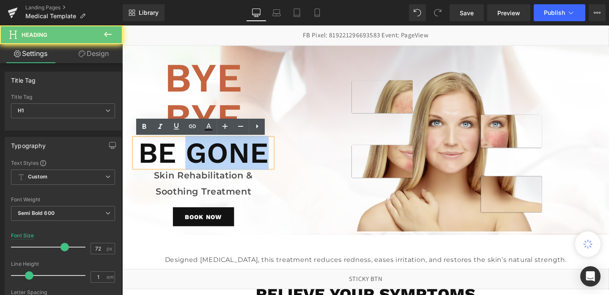
click at [244, 161] on h1 "BE GONE" at bounding box center [207, 159] width 145 height 30
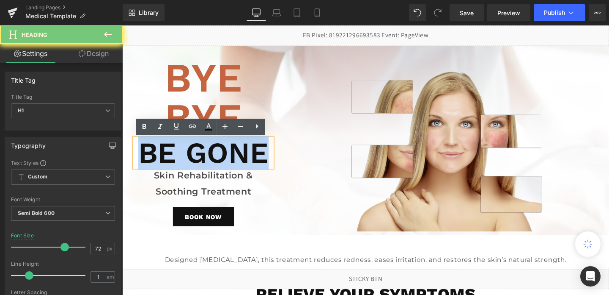
paste div
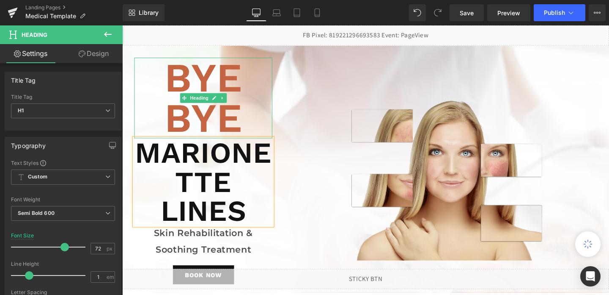
click at [220, 115] on h1 "Bye Bye" at bounding box center [207, 101] width 145 height 85
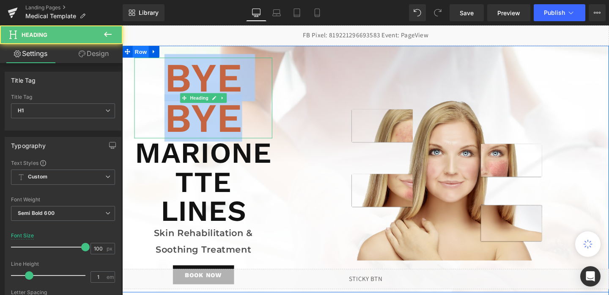
drag, startPoint x: 252, startPoint y: 129, endPoint x: 133, endPoint y: 58, distance: 138.1
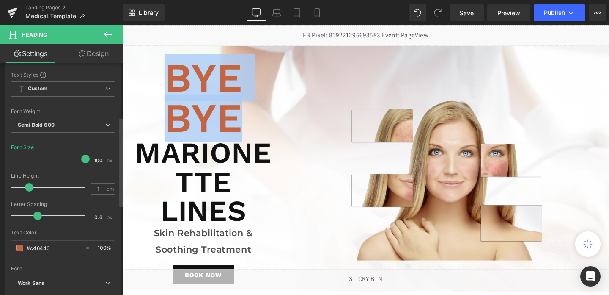
scroll to position [173, 0]
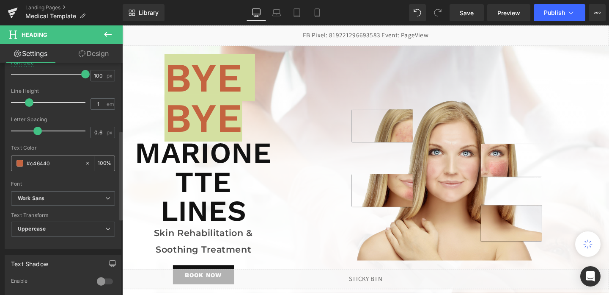
click at [59, 163] on input "#c46440" at bounding box center [54, 162] width 54 height 9
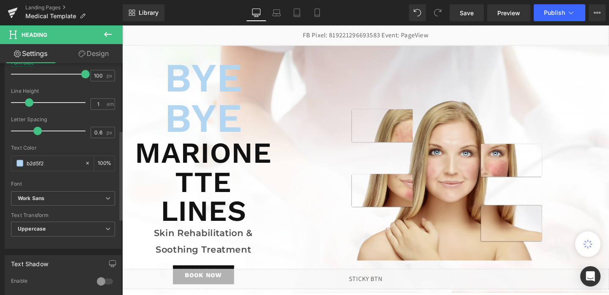
type input "b2d5f2"
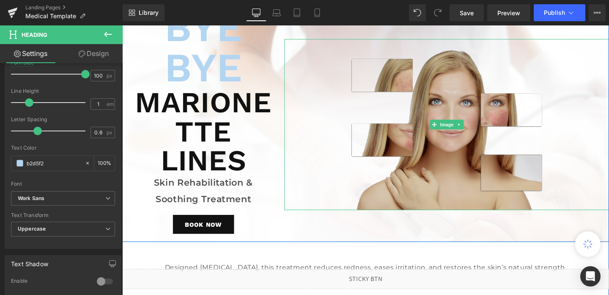
scroll to position [61, 0]
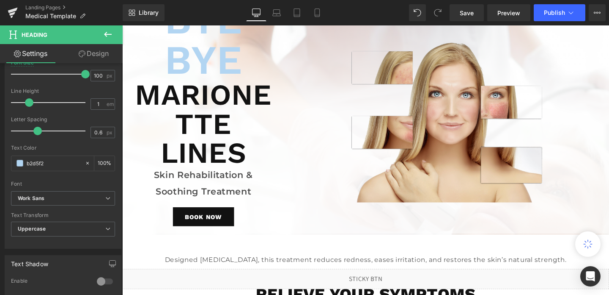
click at [109, 34] on icon at bounding box center [108, 34] width 8 height 5
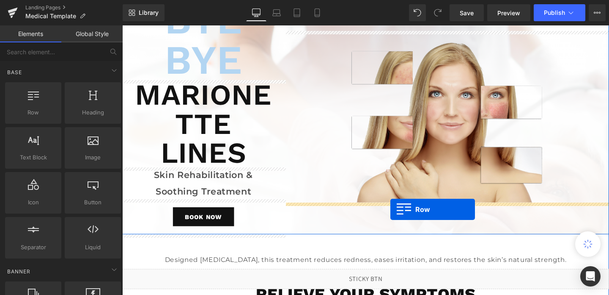
drag, startPoint x: 156, startPoint y: 131, endPoint x: 404, endPoint y: 218, distance: 263.4
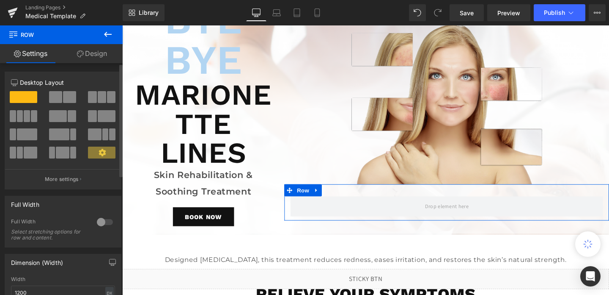
click at [22, 118] on span at bounding box center [20, 116] width 6 height 12
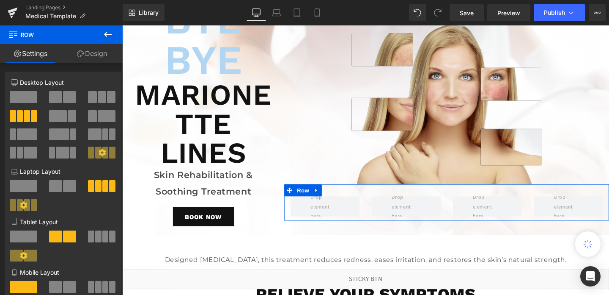
click at [93, 52] on link "Design" at bounding box center [91, 53] width 61 height 19
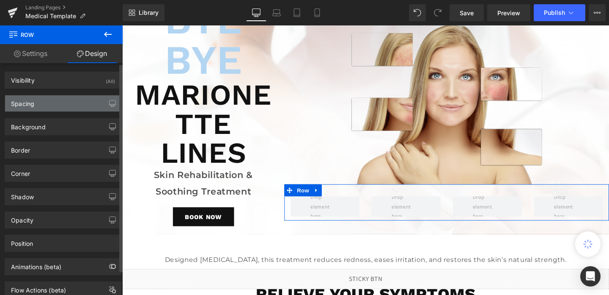
click at [61, 107] on div "Spacing" at bounding box center [63, 103] width 116 height 16
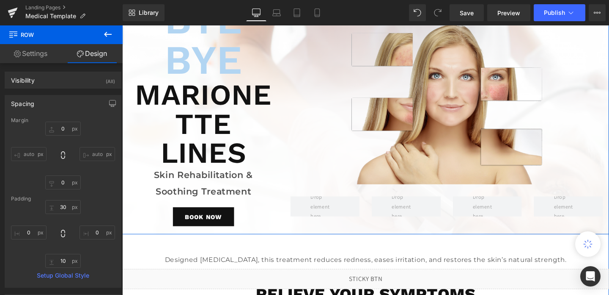
click at [213, 241] on div "Bye Bye Heading Marionette Lines Heading Skin Rehabilitation & Soothing Treatme…" at bounding box center [207, 121] width 171 height 246
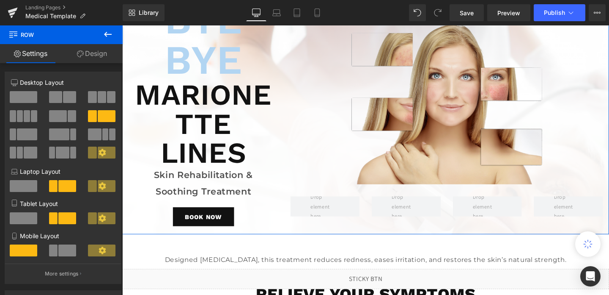
click at [96, 51] on link "Design" at bounding box center [91, 53] width 61 height 19
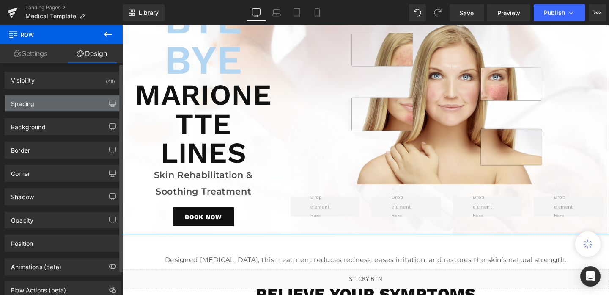
click at [77, 105] on div "Spacing" at bounding box center [63, 103] width 116 height 16
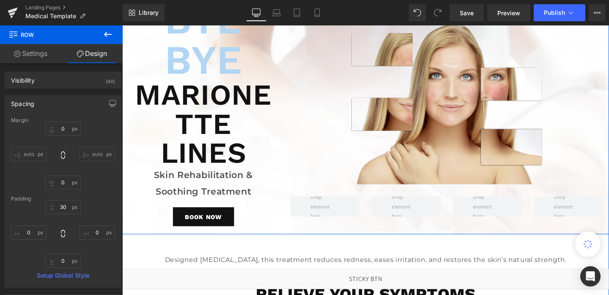
click at [126, 211] on div "Bye Bye Heading Marionette Lines Heading Skin Rehabilitation & Soothing Treatme…" at bounding box center [207, 121] width 171 height 246
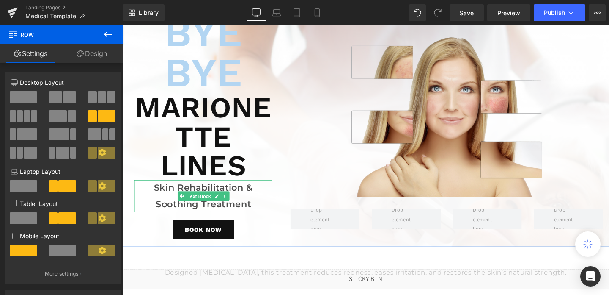
scroll to position [41, 0]
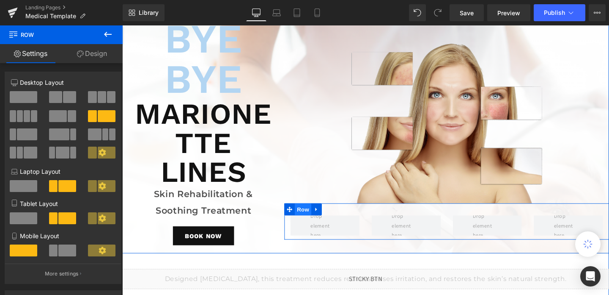
click at [306, 216] on span "Row" at bounding box center [312, 218] width 17 height 13
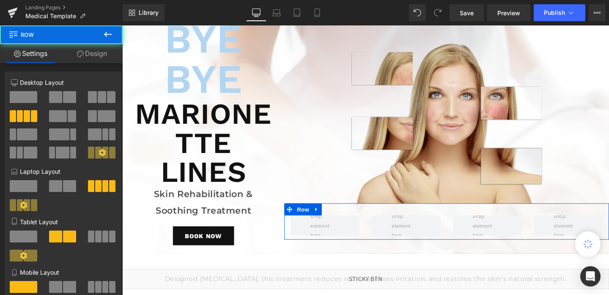
click at [102, 57] on link "Design" at bounding box center [91, 53] width 61 height 19
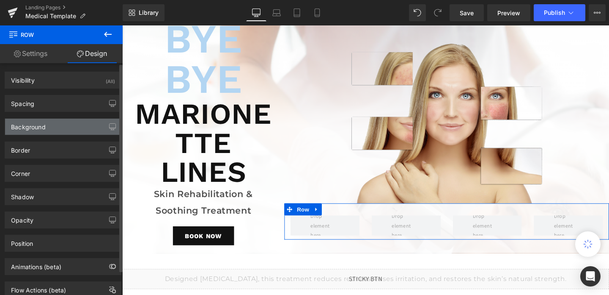
click at [47, 122] on div "Background" at bounding box center [63, 126] width 116 height 16
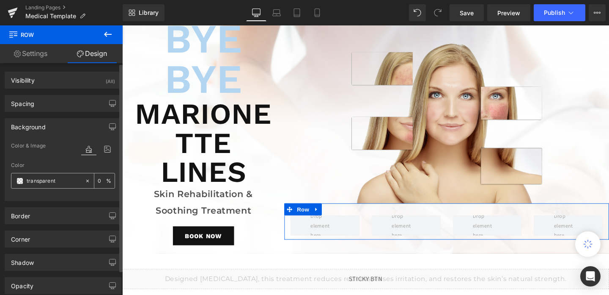
click at [44, 179] on input "transparent" at bounding box center [54, 180] width 54 height 9
paste input "b2d5f2"
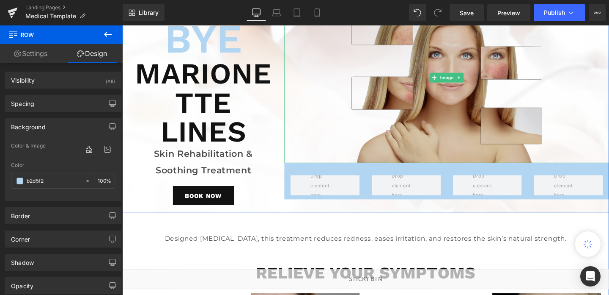
scroll to position [0, 0]
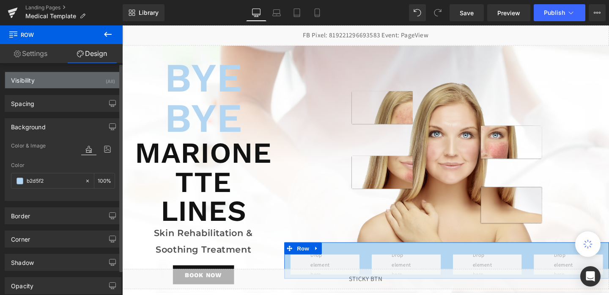
type input "b2d5f2"
click at [81, 80] on div "Visibility (All)" at bounding box center [63, 80] width 116 height 16
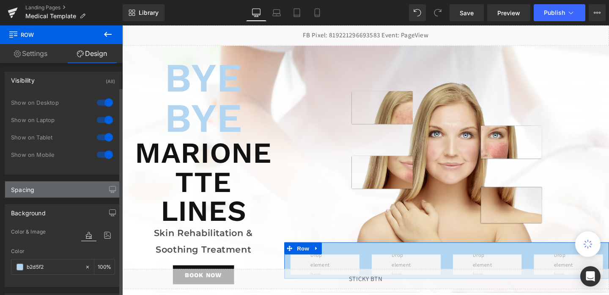
scroll to position [179, 0]
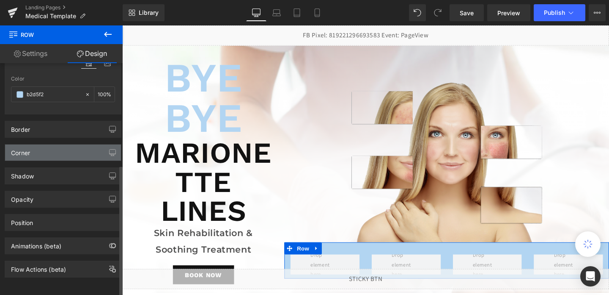
click at [53, 146] on div "Corner" at bounding box center [63, 152] width 116 height 16
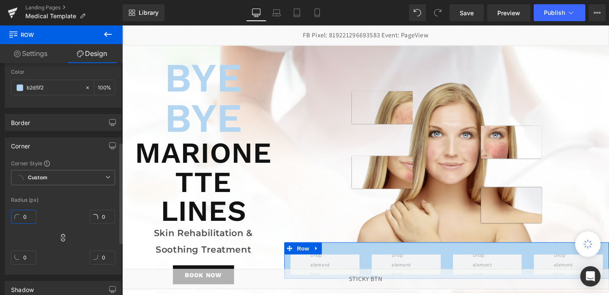
click at [25, 217] on input "0" at bounding box center [23, 216] width 25 height 14
type input "10"
click at [26, 253] on input "0" at bounding box center [23, 257] width 25 height 14
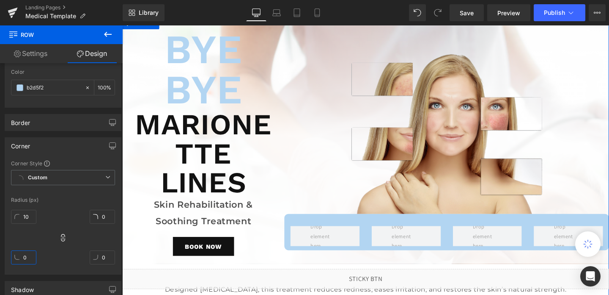
scroll to position [30, 0]
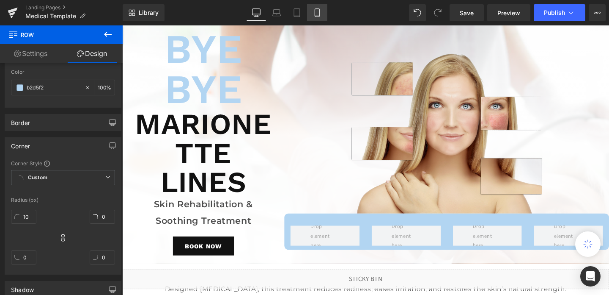
click at [322, 9] on icon at bounding box center [317, 12] width 8 height 8
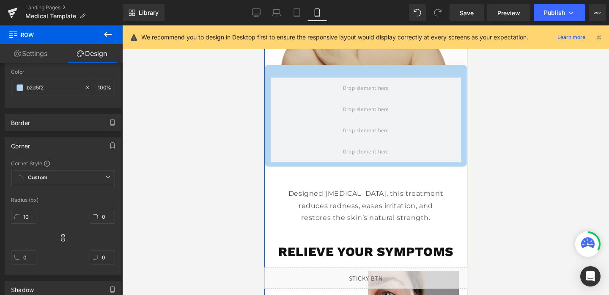
scroll to position [299, 0]
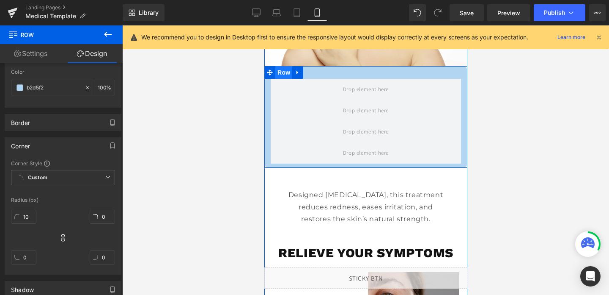
click at [285, 71] on span "Row" at bounding box center [283, 72] width 17 height 13
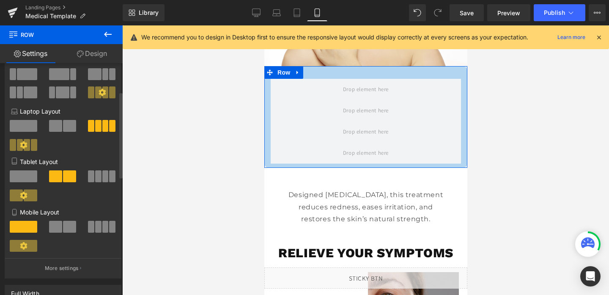
scroll to position [104, 0]
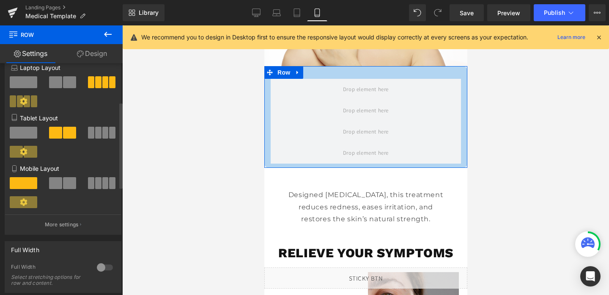
click at [63, 190] on div at bounding box center [63, 186] width 39 height 18
click at [68, 183] on span at bounding box center [69, 183] width 13 height 12
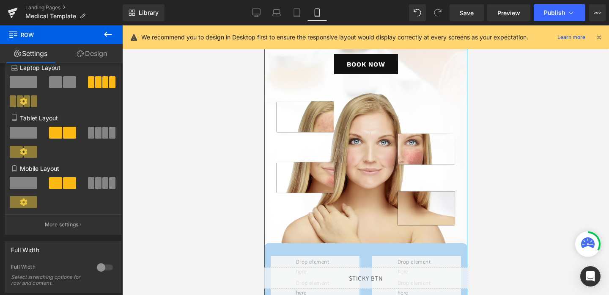
scroll to position [162, 0]
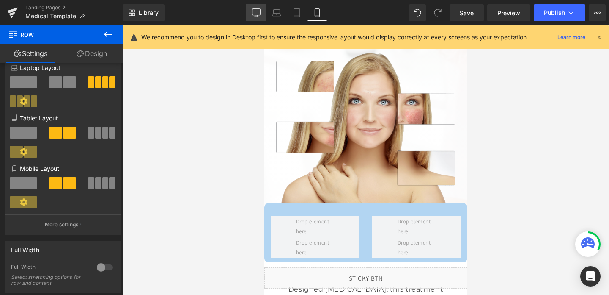
click at [250, 9] on link "Desktop" at bounding box center [256, 12] width 20 height 17
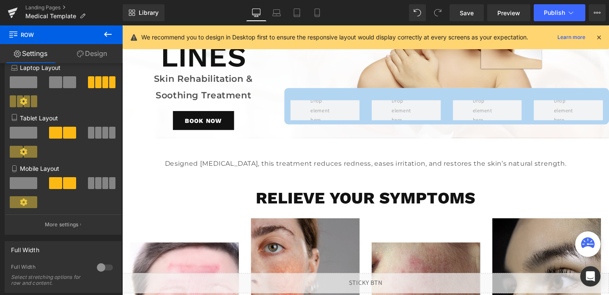
scroll to position [106, 0]
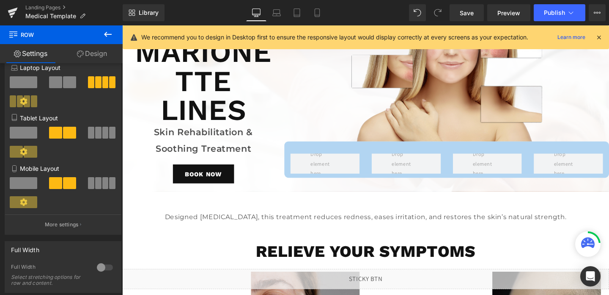
click at [299, 154] on div "Row" at bounding box center [463, 166] width 341 height 38
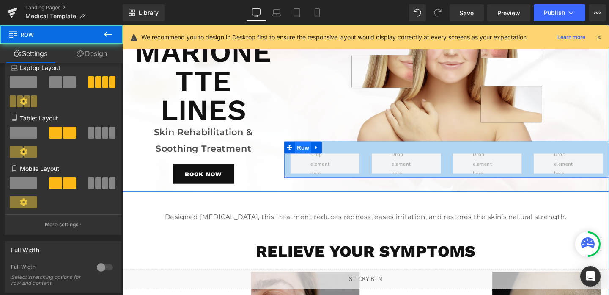
click at [309, 152] on span "Row" at bounding box center [312, 153] width 17 height 13
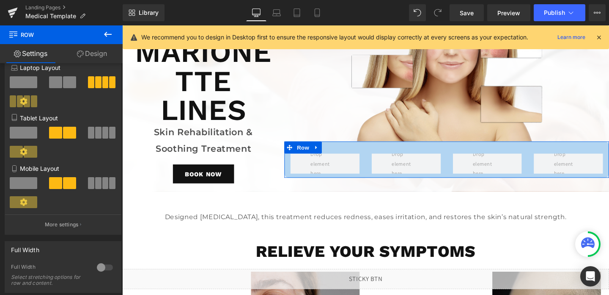
click at [102, 59] on link "Design" at bounding box center [91, 53] width 61 height 19
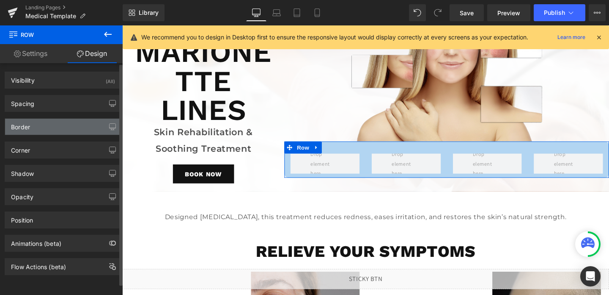
click at [19, 124] on div "Border" at bounding box center [20, 124] width 19 height 12
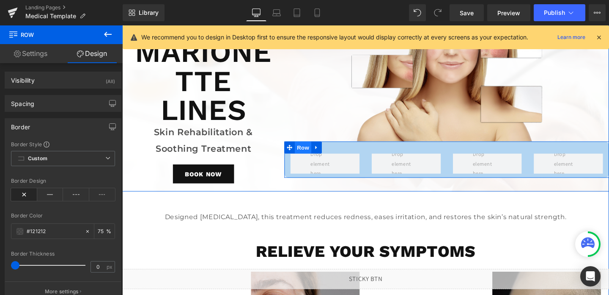
click at [314, 153] on span "Row" at bounding box center [312, 153] width 17 height 13
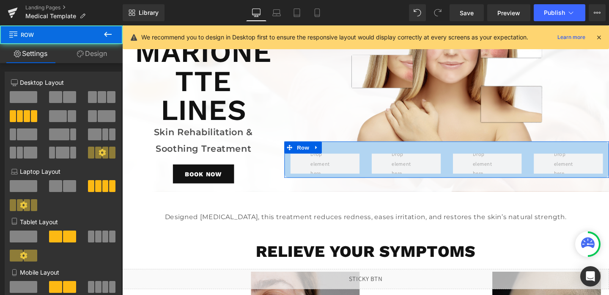
click at [92, 55] on link "Design" at bounding box center [91, 53] width 61 height 19
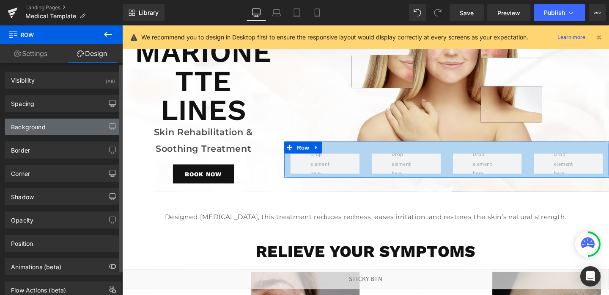
click at [44, 124] on div "Background" at bounding box center [28, 124] width 35 height 12
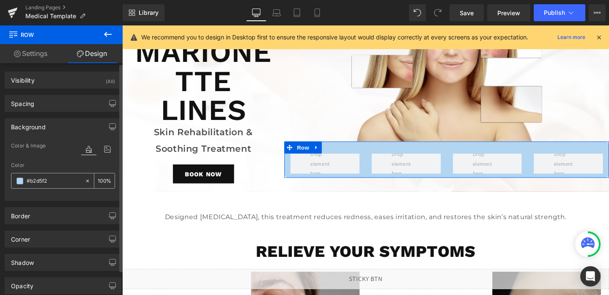
click at [47, 179] on input "text" at bounding box center [54, 180] width 54 height 9
paste input "75a5ca"
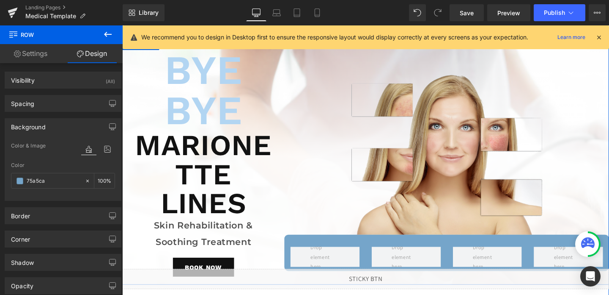
scroll to position [0, 0]
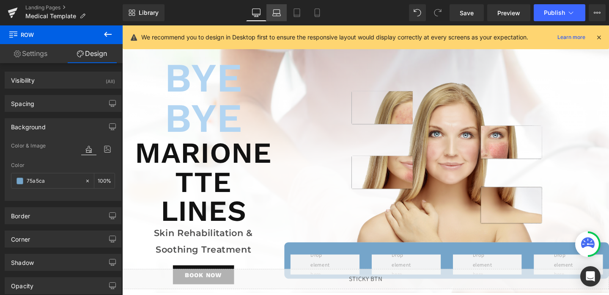
type input "75a5ca"
click at [279, 11] on icon at bounding box center [277, 12] width 8 height 8
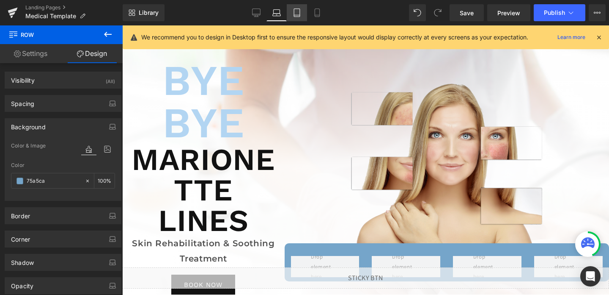
click at [295, 14] on icon at bounding box center [297, 12] width 8 height 8
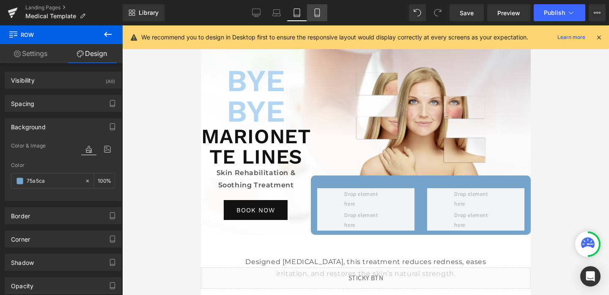
click at [315, 16] on icon at bounding box center [317, 12] width 8 height 8
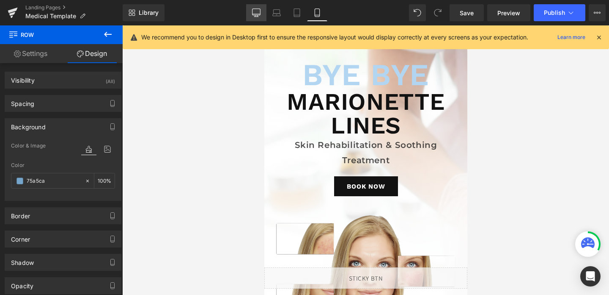
click at [256, 8] on link "Desktop" at bounding box center [256, 12] width 20 height 17
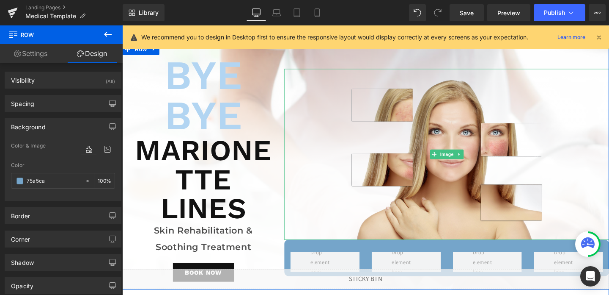
scroll to position [5, 0]
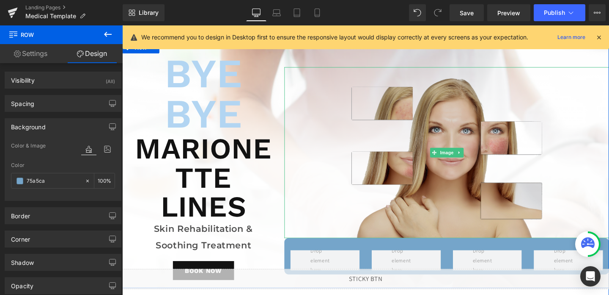
click at [463, 100] on img at bounding box center [463, 158] width 205 height 179
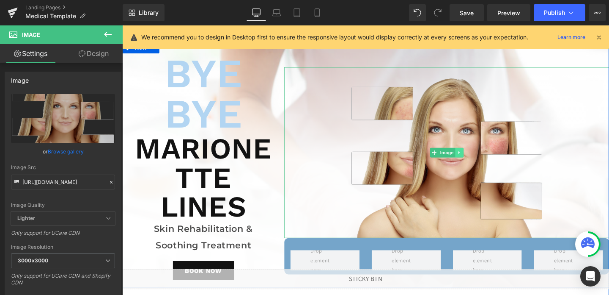
click at [479, 160] on icon at bounding box center [476, 158] width 5 height 5
click at [482, 160] on icon at bounding box center [481, 158] width 5 height 5
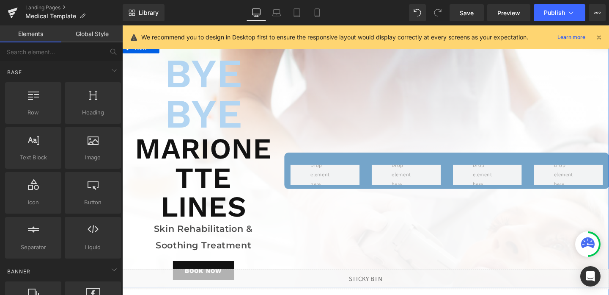
click at [319, 87] on div "Row" at bounding box center [463, 178] width 341 height 246
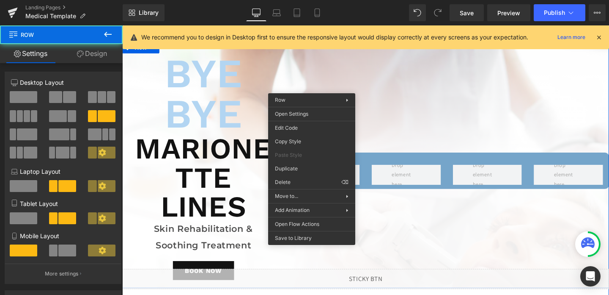
click at [319, 87] on div "Row" at bounding box center [463, 178] width 341 height 246
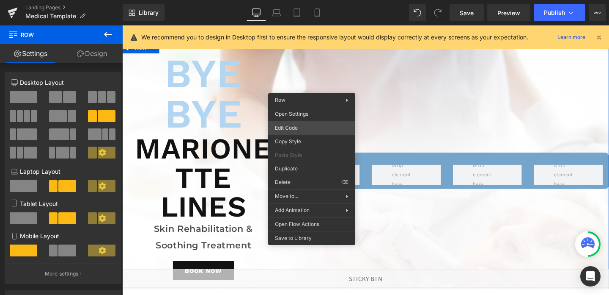
click at [286, 0] on div "Row You are previewing how the will restyle your page. You can not edit Element…" at bounding box center [304, 0] width 609 height 0
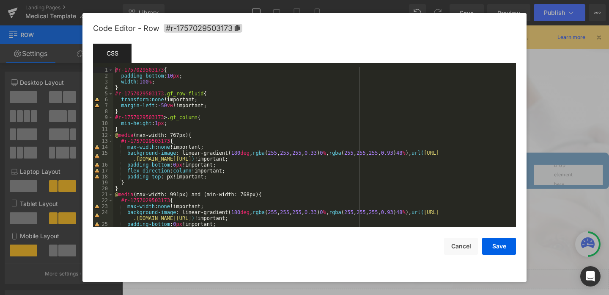
click at [323, 153] on div "#r-1757029503173 { padding-bottom : 10 px ; width : 100 % ; } #r-1757029503173 …" at bounding box center [312, 153] width 399 height 172
click at [419, 152] on div "#r-1757029503173 { padding-bottom : 10 px ; width : 100 % ; } #r-1757029503173 …" at bounding box center [312, 153] width 399 height 172
click at [327, 151] on div "#r-1757029503173 { padding-bottom : 10 px ; width : 100 % ; } #r-1757029503173 …" at bounding box center [312, 153] width 399 height 172
click at [325, 212] on div "#r-1757029503173 { padding-bottom : 10 px ; width : 100 % ; } #r-1757029503173 …" at bounding box center [312, 153] width 399 height 172
click at [327, 151] on div "#r-1757029503173 { padding-bottom : 10 px ; width : 100 % ; } #r-1757029503173 …" at bounding box center [312, 153] width 399 height 172
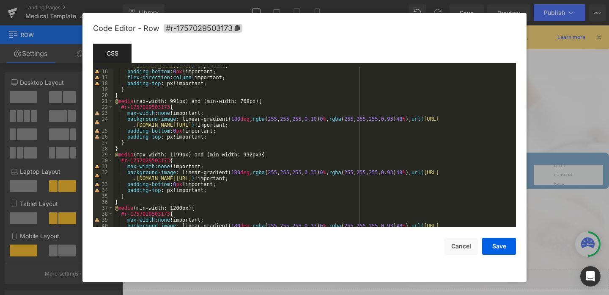
scroll to position [174, 0]
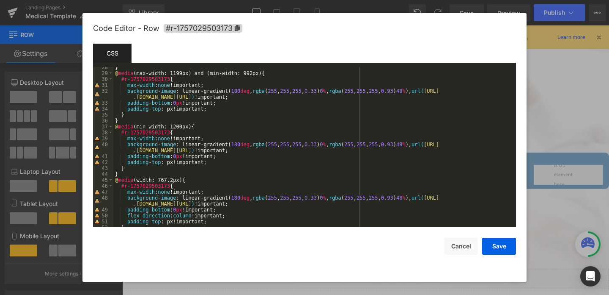
click at [328, 92] on div "} @ media (max-width: 1199px) and (min-width: 992px) { #r-1757029503173 { max-w…" at bounding box center [312, 150] width 399 height 172
click at [328, 144] on div "} @ media (max-width: 1199px) and (min-width: 992px) { #r-1757029503173 { max-w…" at bounding box center [312, 150] width 399 height 172
click at [328, 200] on div "} @ media (max-width: 1199px) and (min-width: 992px) { #r-1757029503173 { max-w…" at bounding box center [312, 150] width 399 height 172
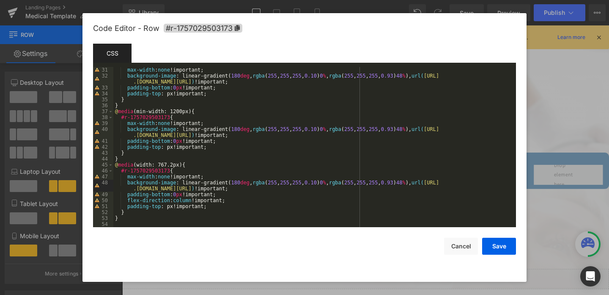
click at [418, 182] on div "max-width : none !important; background-image : linear-gradient( 180 deg , rgba…" at bounding box center [312, 153] width 399 height 172
click at [417, 132] on div "max-width : none !important; background-image : linear-gradient( 180 deg , rgba…" at bounding box center [312, 153] width 399 height 172
click at [417, 75] on div "max-width : none !important; background-image : linear-gradient( 180 deg , rgba…" at bounding box center [312, 153] width 399 height 172
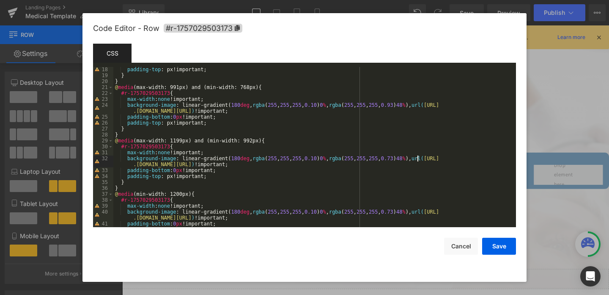
scroll to position [74, 0]
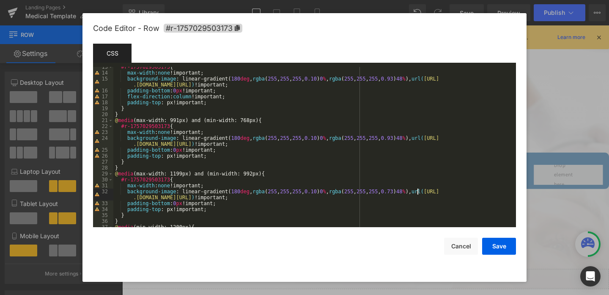
click at [418, 138] on div "#r-1757029503173 { max-width : none !important; background-image : linear-gradi…" at bounding box center [312, 150] width 399 height 172
click at [417, 77] on div "#r-1757029503173 { max-width : none !important; background-image : linear-gradi…" at bounding box center [312, 150] width 399 height 172
click at [500, 246] on button "Save" at bounding box center [499, 245] width 34 height 17
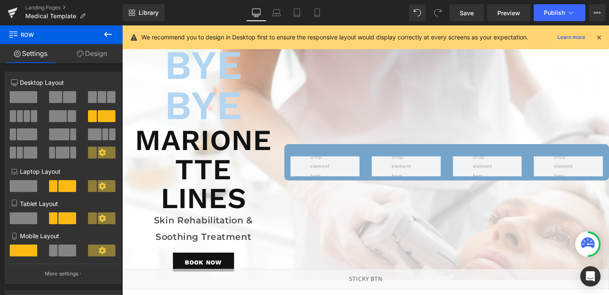
scroll to position [0, 0]
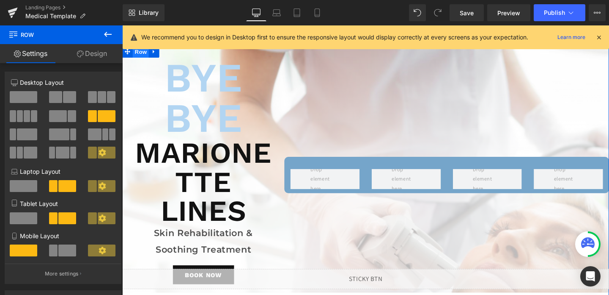
click at [146, 52] on span "Row" at bounding box center [141, 53] width 17 height 13
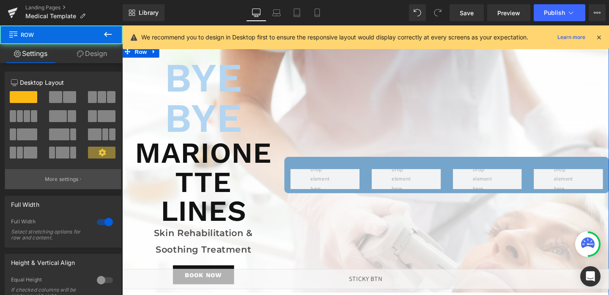
scroll to position [124, 0]
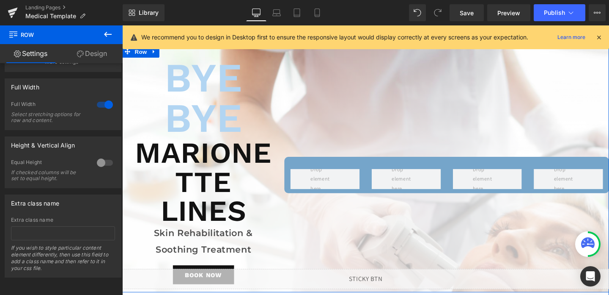
click at [270, 103] on h1 "Bye Bye" at bounding box center [207, 101] width 145 height 85
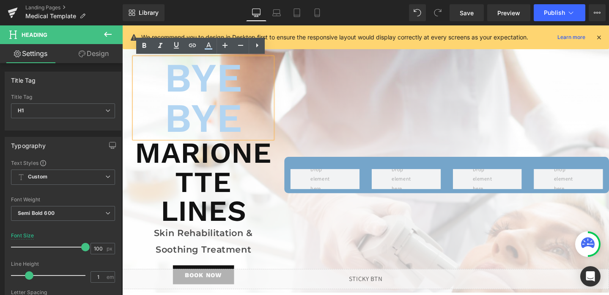
click at [322, 91] on div "Row" at bounding box center [463, 182] width 341 height 246
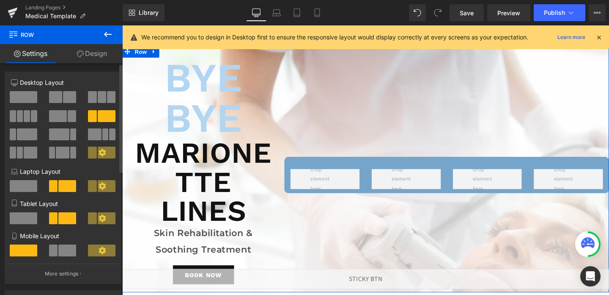
click at [24, 98] on span at bounding box center [24, 97] width 28 height 12
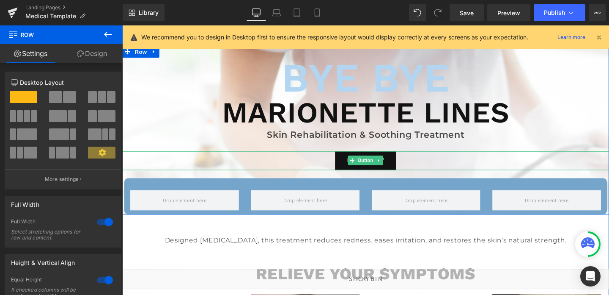
scroll to position [2, 0]
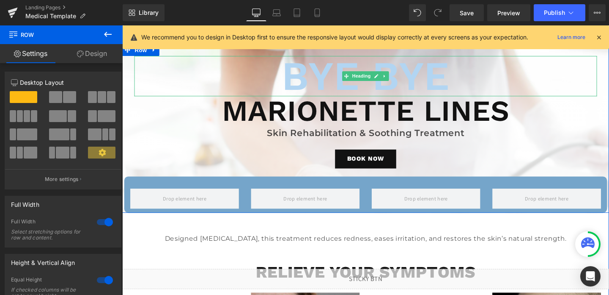
click at [346, 88] on h1 "Bye Bye" at bounding box center [378, 79] width 487 height 42
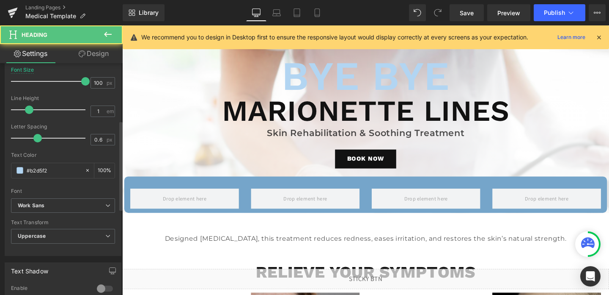
scroll to position [182, 0]
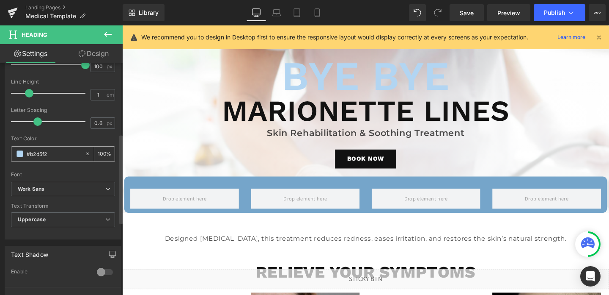
click at [57, 148] on div "#b2d5f2" at bounding box center [47, 153] width 73 height 15
click at [55, 156] on input "#b2d5f2" at bounding box center [54, 153] width 54 height 9
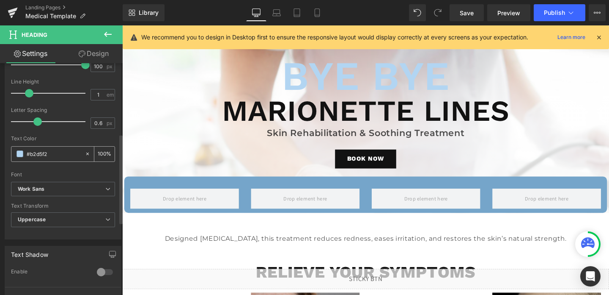
click at [55, 156] on input "#b2d5f2" at bounding box center [54, 153] width 54 height 9
paste input "327bc4"
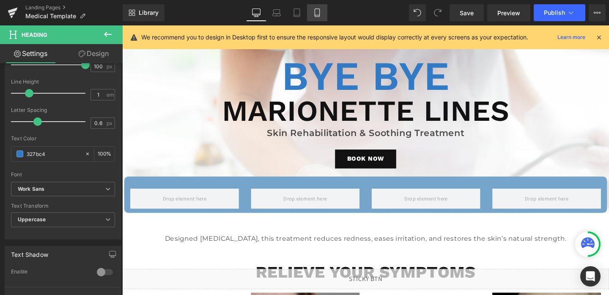
type input "327bc4"
click at [315, 15] on icon at bounding box center [317, 13] width 5 height 8
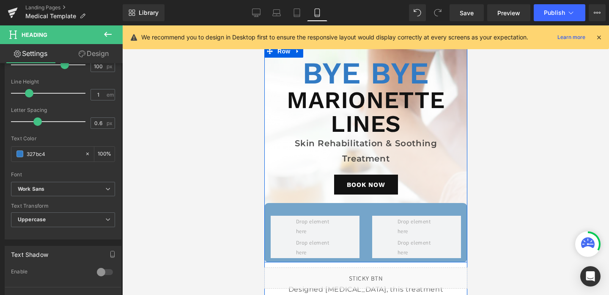
scroll to position [0, 0]
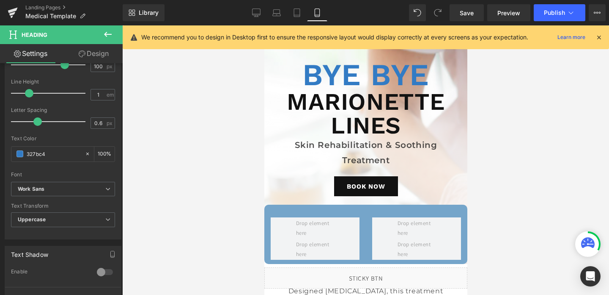
click at [602, 35] on icon at bounding box center [599, 37] width 8 height 8
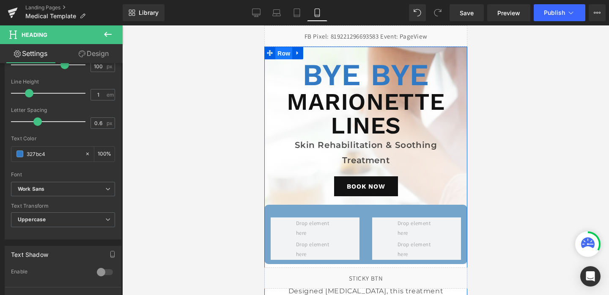
click at [278, 57] on span "Row" at bounding box center [283, 53] width 17 height 13
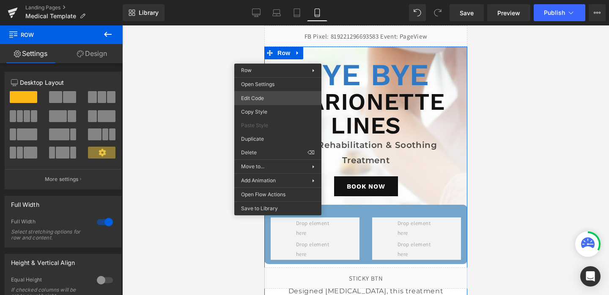
click at [255, 0] on div "Row You are previewing how the will restyle your page. You can not edit Element…" at bounding box center [304, 0] width 609 height 0
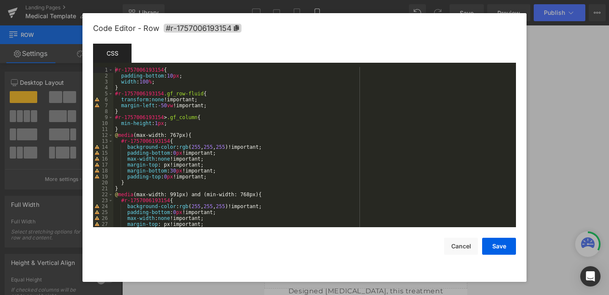
click at [168, 80] on div "#r-1757006193154 { padding-bottom : 10 px ; width : 100 % ; } #r-1757006193154 …" at bounding box center [312, 153] width 399 height 172
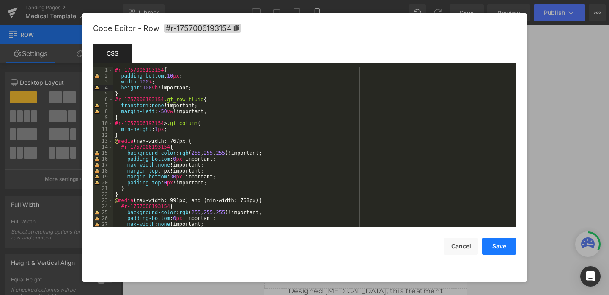
click at [502, 249] on button "Save" at bounding box center [499, 245] width 34 height 17
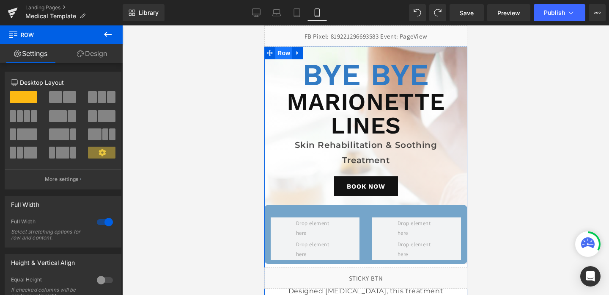
click at [286, 57] on span "Row" at bounding box center [283, 53] width 17 height 13
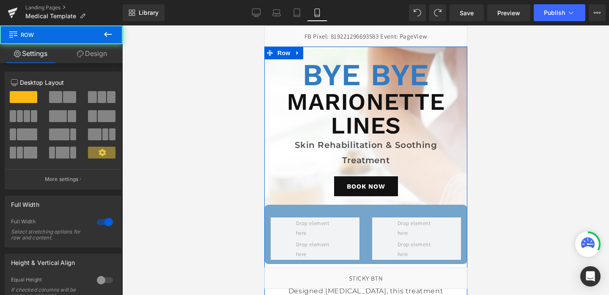
click at [98, 55] on link "Design" at bounding box center [91, 53] width 61 height 19
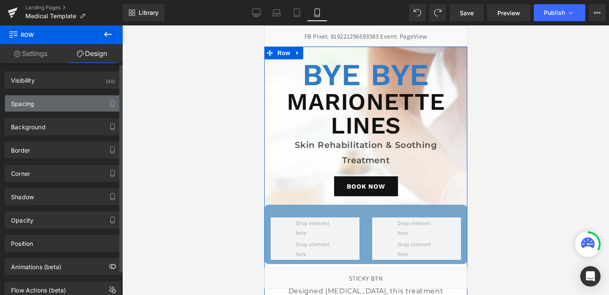
click at [40, 105] on div "Spacing" at bounding box center [63, 103] width 116 height 16
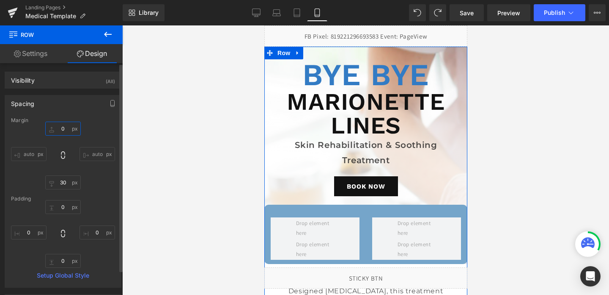
click at [65, 129] on input "text" at bounding box center [63, 128] width 36 height 14
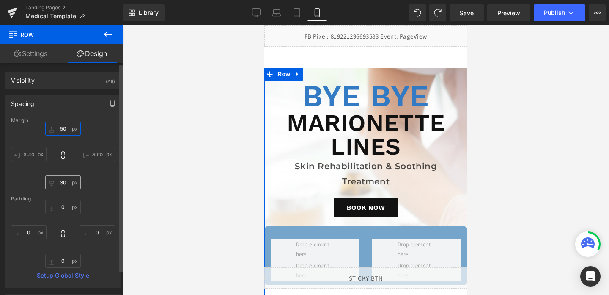
type input "50"
click at [63, 184] on input "text" at bounding box center [63, 182] width 36 height 14
type input "5"
type input "0"
click at [63, 133] on input "50" at bounding box center [63, 128] width 36 height 14
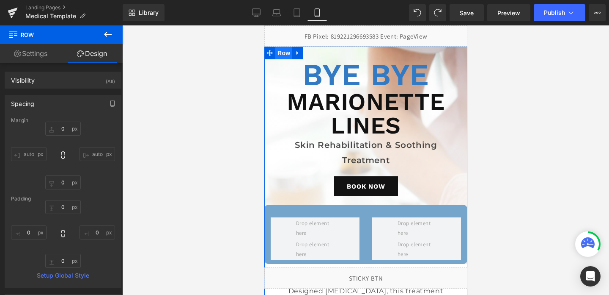
click at [284, 50] on span "Row" at bounding box center [283, 53] width 17 height 13
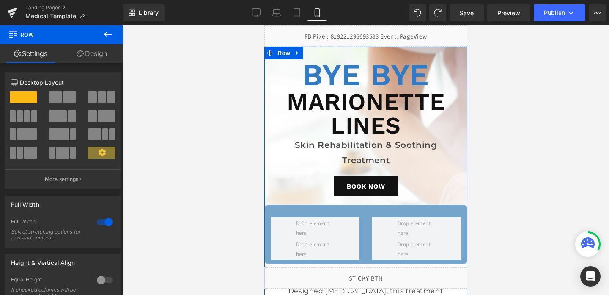
click at [95, 50] on link "Design" at bounding box center [91, 53] width 61 height 19
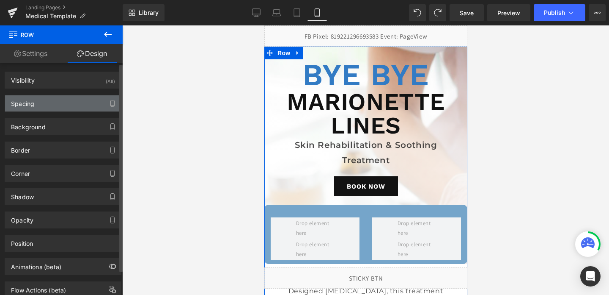
click at [57, 105] on div "Spacing" at bounding box center [63, 103] width 116 height 16
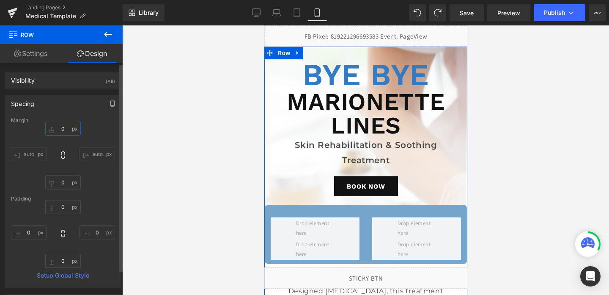
click at [62, 130] on input "0" at bounding box center [63, 128] width 36 height 14
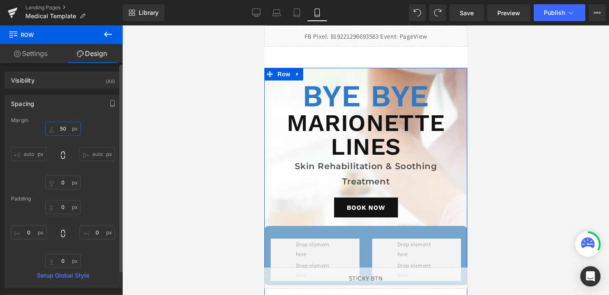
type input "5"
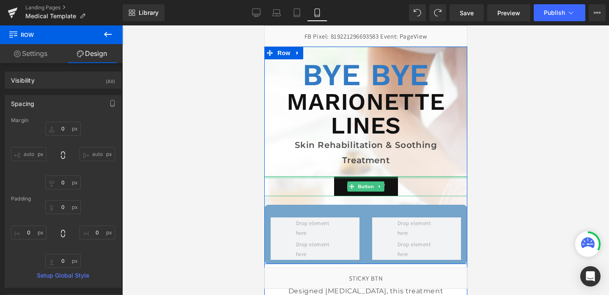
click at [276, 176] on div at bounding box center [365, 177] width 203 height 2
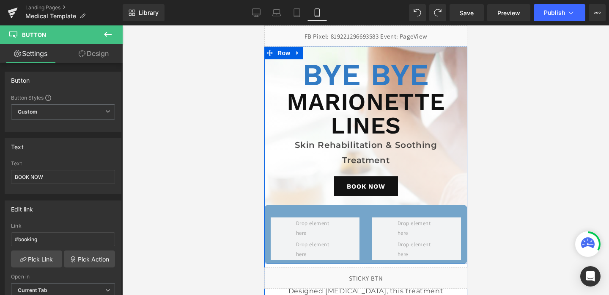
click at [273, 200] on div "Bye Bye Heading Marionette Lines Heading Skin Rehabilitation & Soothing Treatme…" at bounding box center [365, 161] width 203 height 204
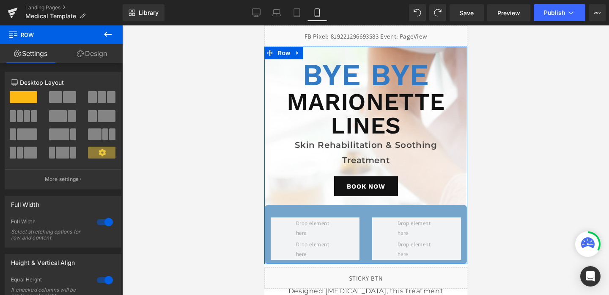
click at [88, 50] on link "Design" at bounding box center [91, 53] width 61 height 19
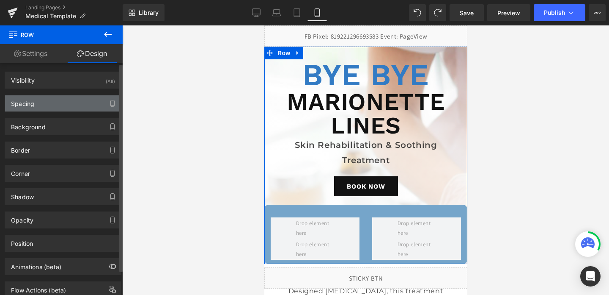
click at [58, 108] on div "Spacing" at bounding box center [63, 103] width 116 height 16
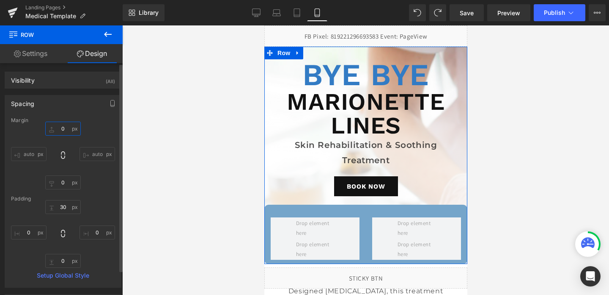
click at [61, 128] on input "0" at bounding box center [63, 128] width 36 height 14
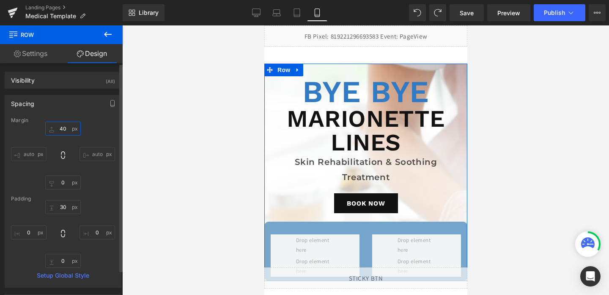
type input "4"
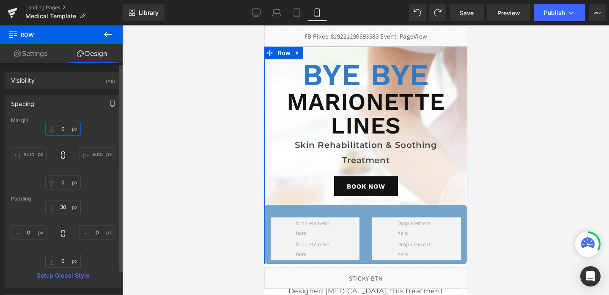
type input "6"
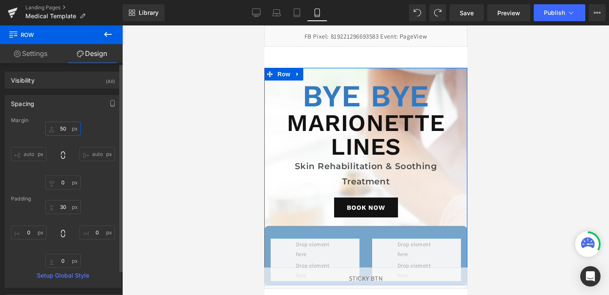
type input "5"
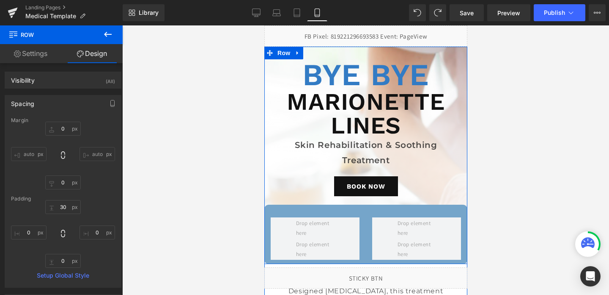
click at [274, 101] on div "Bye Bye Heading Marionette Lines Heading Skin Rehabilitation & Soothing Treatme…" at bounding box center [365, 161] width 203 height 204
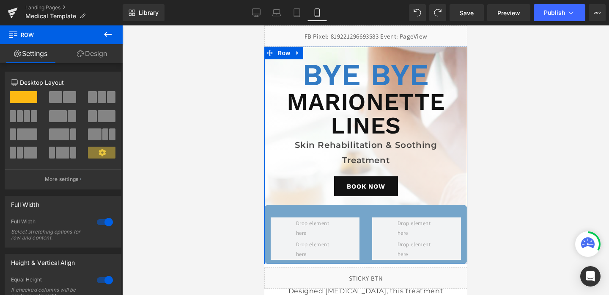
click at [80, 59] on link "Design" at bounding box center [91, 53] width 61 height 19
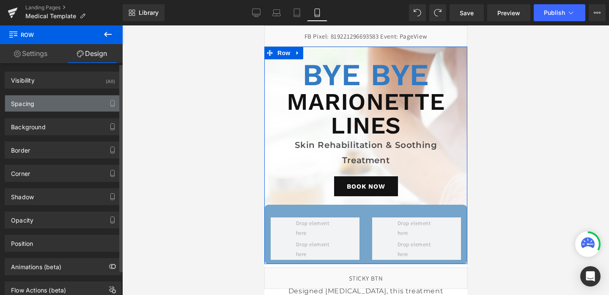
click at [74, 110] on div "Spacing" at bounding box center [63, 103] width 116 height 16
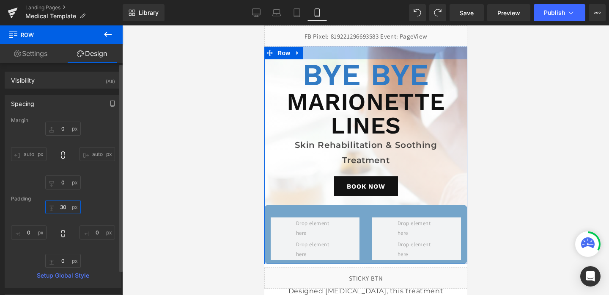
click at [63, 206] on input "30" at bounding box center [63, 207] width 36 height 14
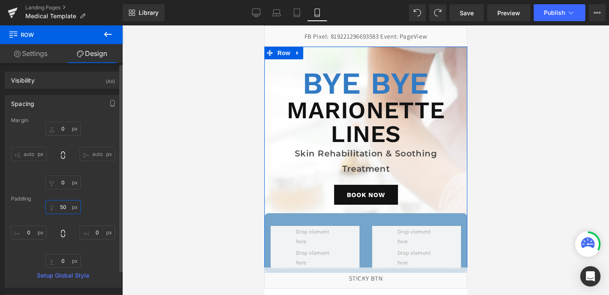
type input "5"
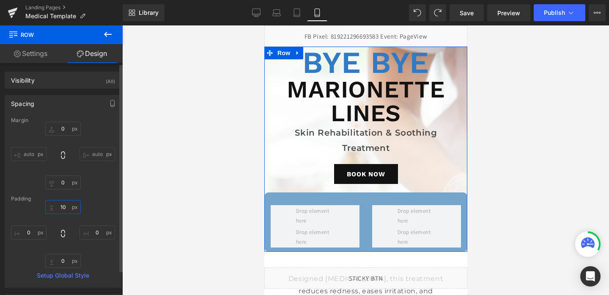
type input "100"
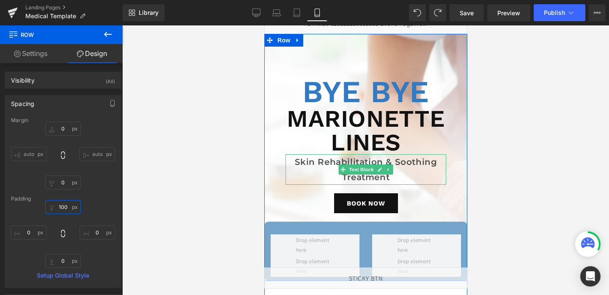
scroll to position [13, 0]
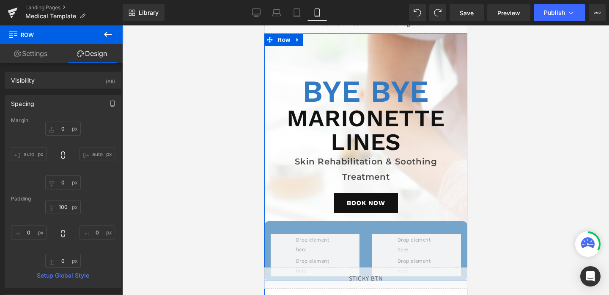
click at [399, 118] on h1 "Marionette Lines" at bounding box center [366, 129] width 178 height 47
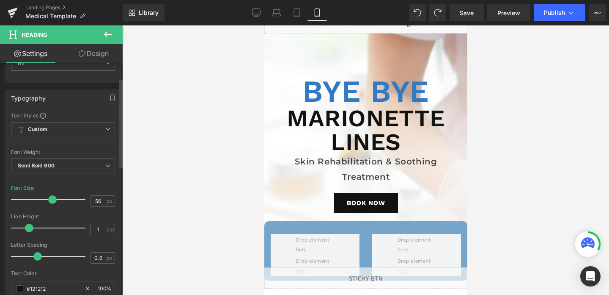
scroll to position [51, 0]
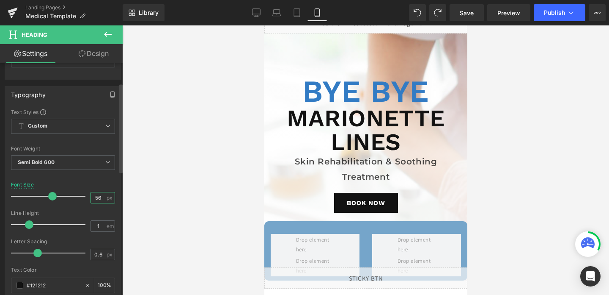
click at [99, 195] on input "56" at bounding box center [98, 197] width 15 height 11
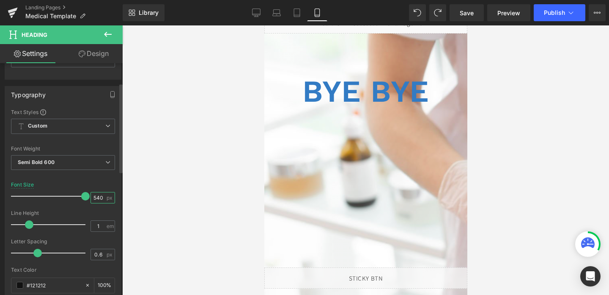
scroll to position [0, 0]
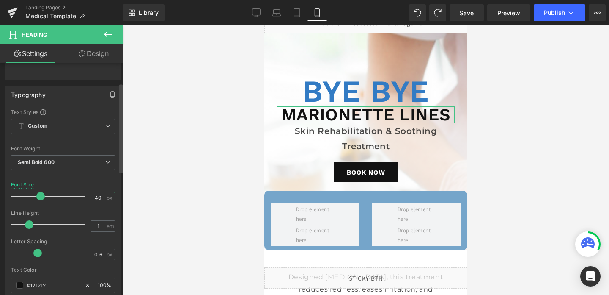
click at [98, 194] on input "40" at bounding box center [98, 197] width 15 height 11
type input "36"
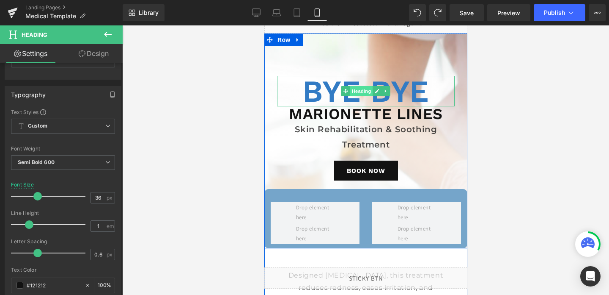
click at [368, 92] on span "Heading" at bounding box center [361, 91] width 23 height 10
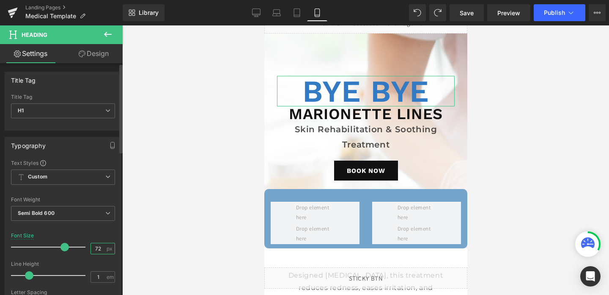
click at [94, 247] on input "72" at bounding box center [98, 248] width 15 height 11
type input "80"
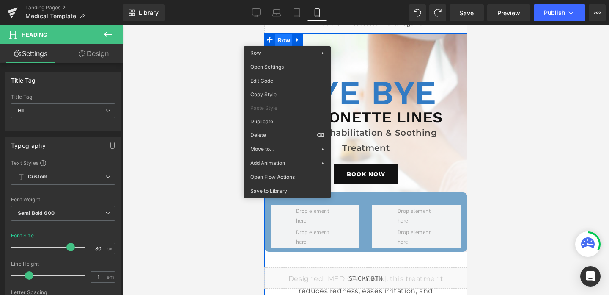
click at [287, 40] on span "Row" at bounding box center [283, 40] width 17 height 13
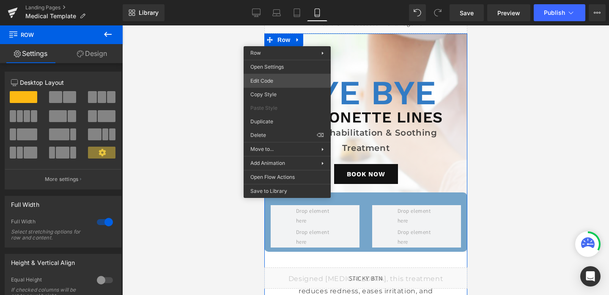
click at [253, 0] on div "Row You are previewing how the will restyle your page. You can not edit Element…" at bounding box center [304, 0] width 609 height 0
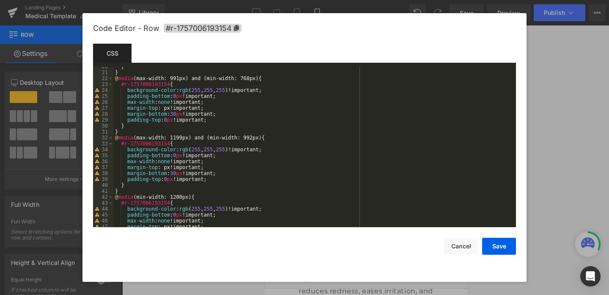
scroll to position [183, 0]
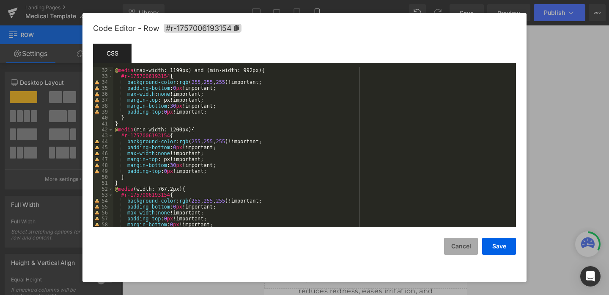
click at [461, 237] on button "Cancel" at bounding box center [461, 245] width 34 height 17
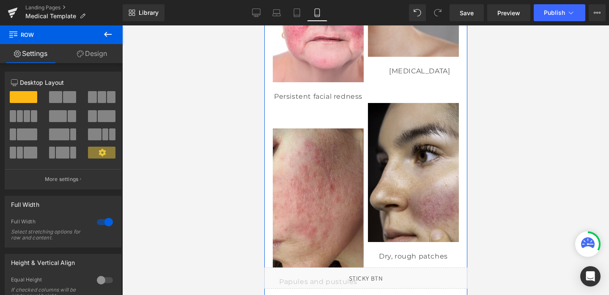
scroll to position [273, 0]
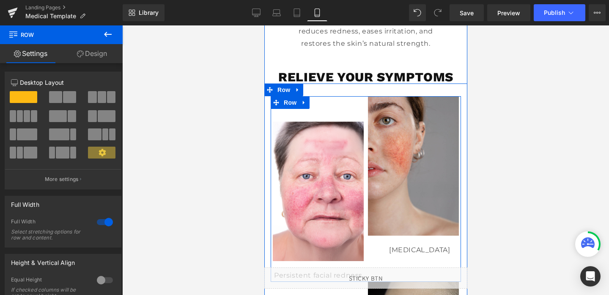
click at [355, 105] on div "Image Persistent facial redness Text Block" at bounding box center [317, 188] width 95 height 185
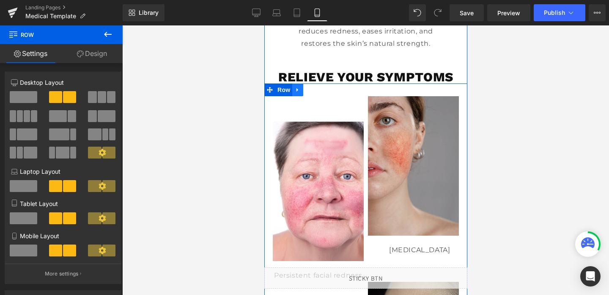
click at [296, 92] on icon at bounding box center [298, 90] width 6 height 6
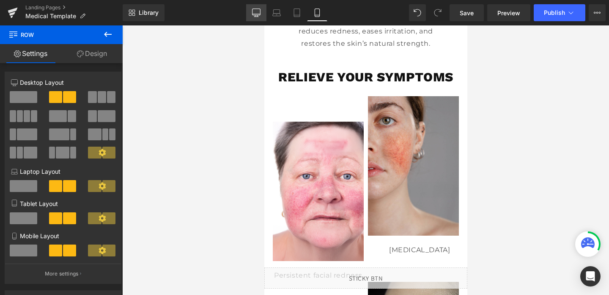
click at [248, 15] on link "Desktop" at bounding box center [256, 12] width 20 height 17
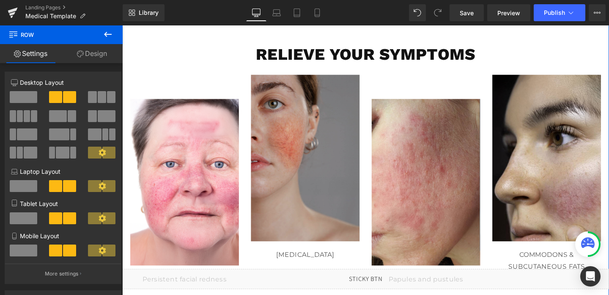
scroll to position [199, 0]
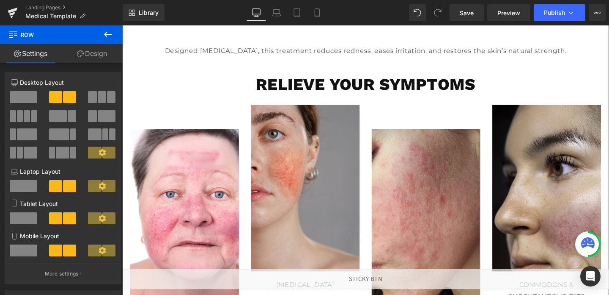
click at [193, 115] on div "Image Persistent facial redness Text Block" at bounding box center [187, 219] width 127 height 220
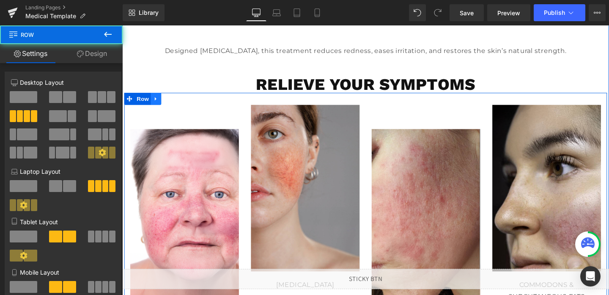
click at [158, 103] on icon at bounding box center [158, 102] width 6 height 6
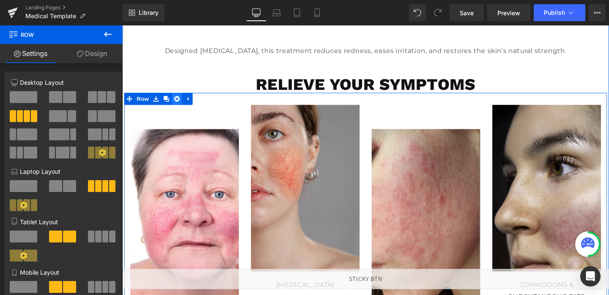
click at [180, 103] on icon at bounding box center [180, 102] width 6 height 6
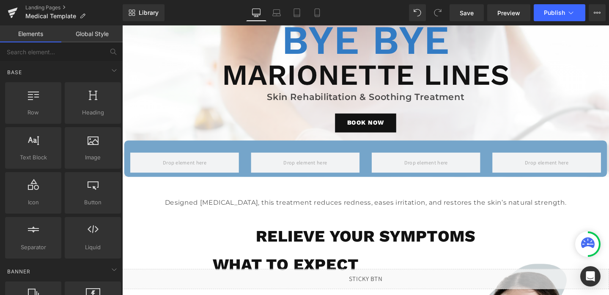
scroll to position [0, 0]
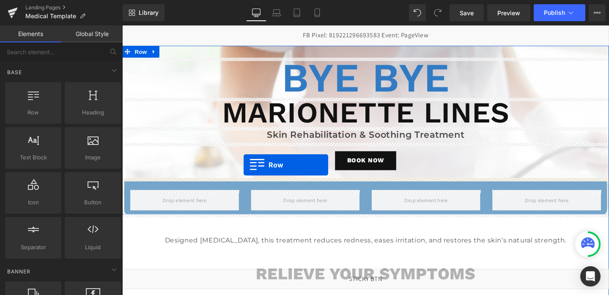
drag, startPoint x: 167, startPoint y: 125, endPoint x: 250, endPoint y: 172, distance: 95.5
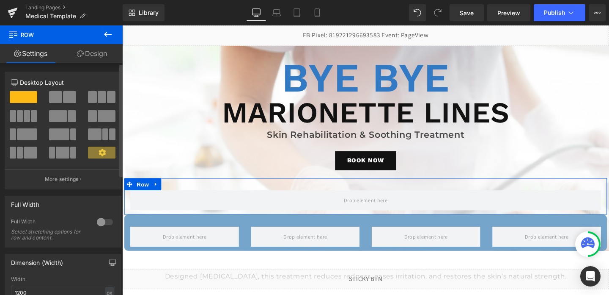
click at [55, 96] on span at bounding box center [55, 97] width 13 height 12
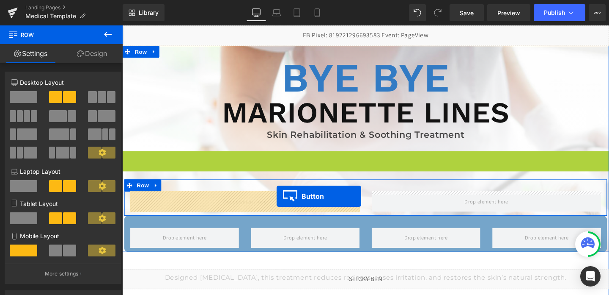
drag, startPoint x: 365, startPoint y: 168, endPoint x: 285, endPoint y: 205, distance: 88.6
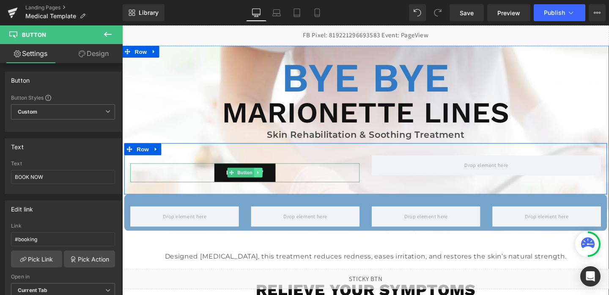
click at [264, 177] on icon at bounding box center [265, 179] width 5 height 5
click at [264, 179] on link at bounding box center [260, 180] width 9 height 10
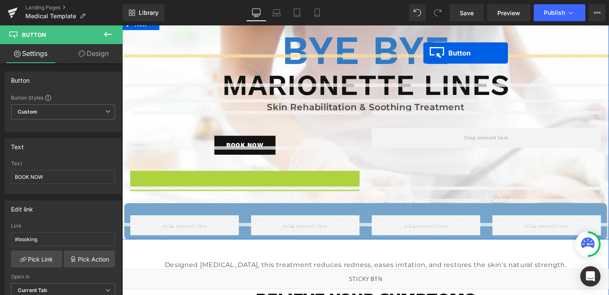
scroll to position [20, 0]
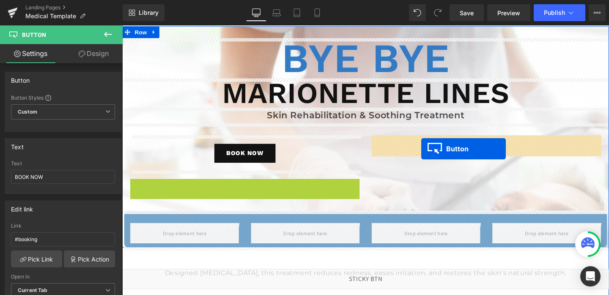
drag, startPoint x: 238, startPoint y: 68, endPoint x: 437, endPoint y: 154, distance: 216.8
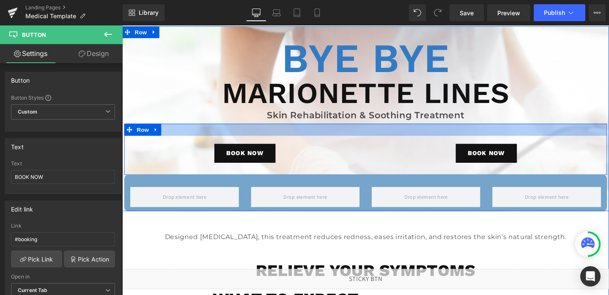
click at [363, 136] on div at bounding box center [378, 135] width 508 height 13
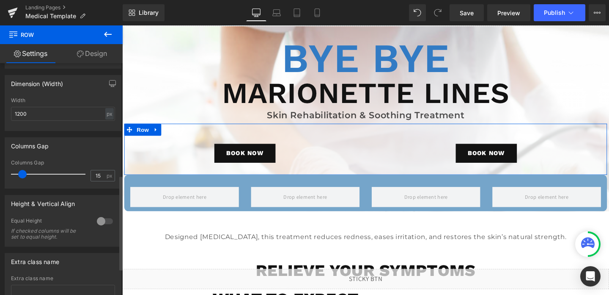
scroll to position [274, 0]
click at [98, 174] on input "15" at bounding box center [98, 174] width 15 height 11
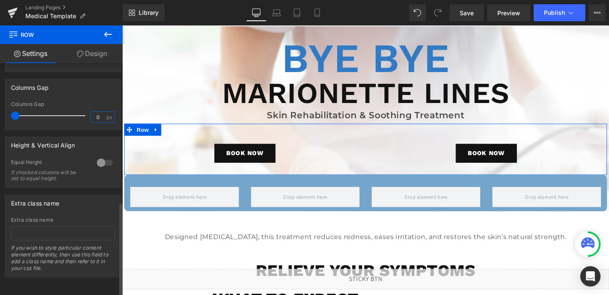
scroll to position [334, 0]
type input "0"
click at [78, 166] on div "Equal Height If checked columns will be set to equal height." at bounding box center [63, 173] width 104 height 29
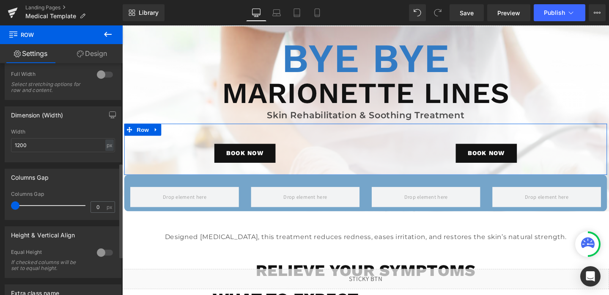
scroll to position [235, 0]
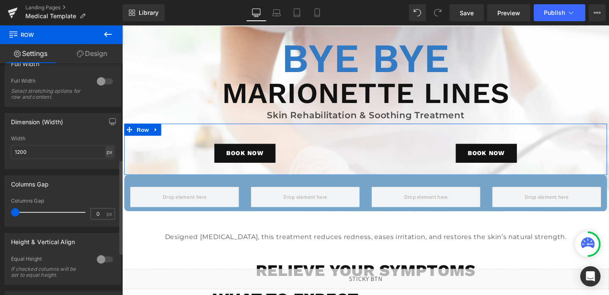
click at [108, 151] on div "px" at bounding box center [109, 151] width 8 height 11
click at [108, 165] on li "%" at bounding box center [109, 165] width 11 height 12
click at [63, 151] on input "1200" at bounding box center [63, 152] width 104 height 14
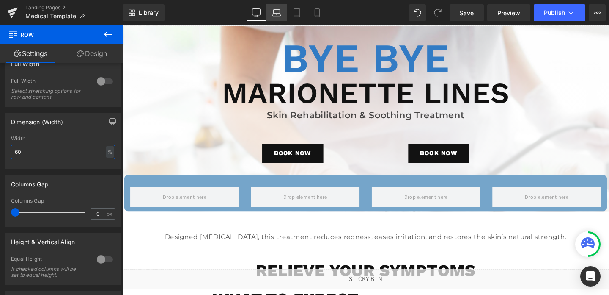
type input "60"
click at [275, 17] on icon at bounding box center [277, 12] width 8 height 8
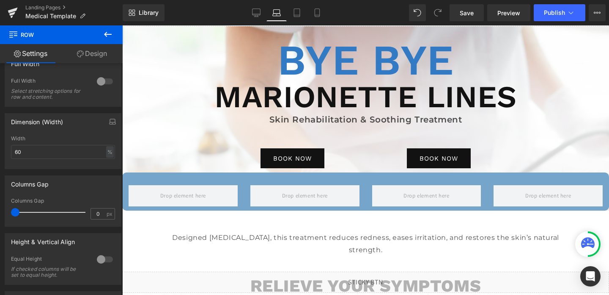
scroll to position [19, 0]
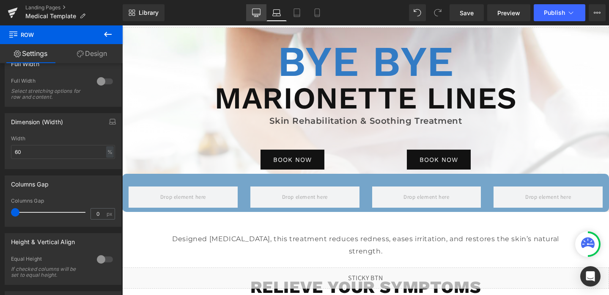
click at [256, 16] on icon at bounding box center [256, 12] width 8 height 8
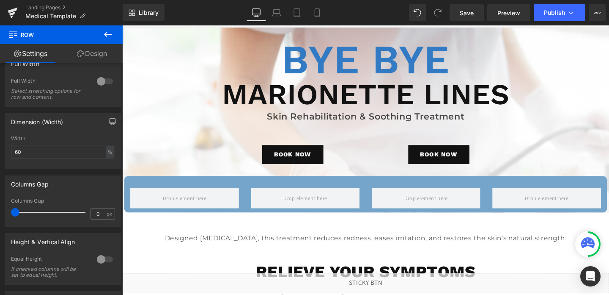
scroll to position [20, 0]
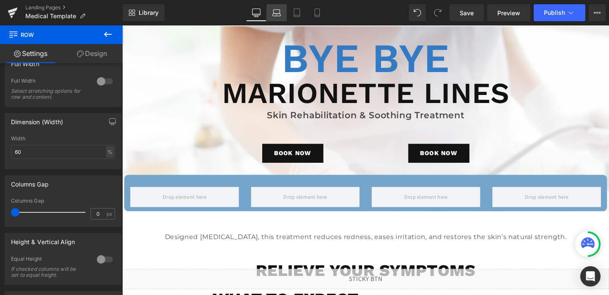
click at [278, 15] on icon at bounding box center [277, 12] width 8 height 8
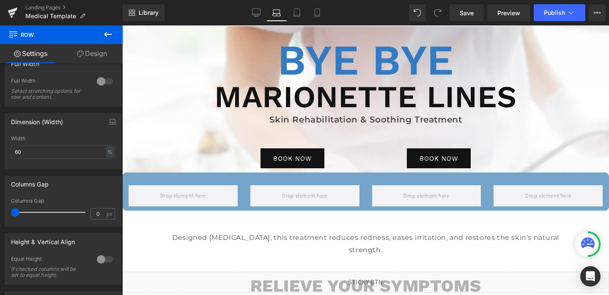
scroll to position [19, 0]
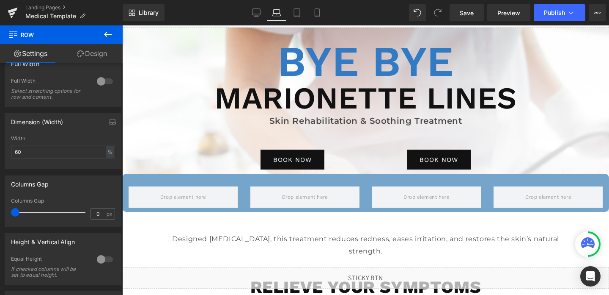
click at [106, 35] on icon at bounding box center [108, 34] width 10 height 10
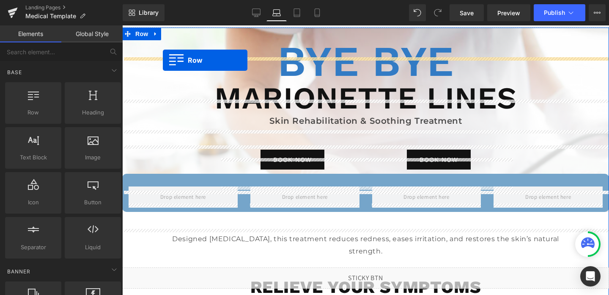
scroll to position [0, 0]
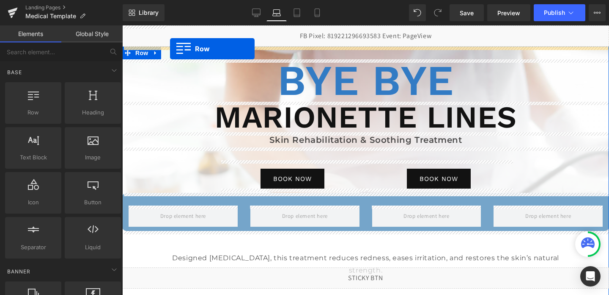
drag, startPoint x: 165, startPoint y: 133, endPoint x: 170, endPoint y: 49, distance: 84.3
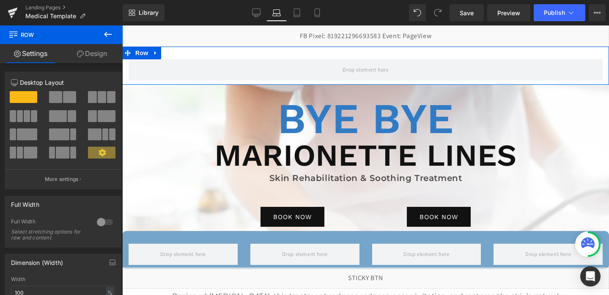
click at [97, 57] on link "Design" at bounding box center [91, 53] width 61 height 19
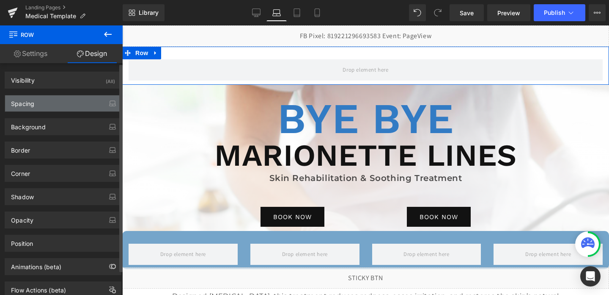
click at [50, 108] on div "Spacing" at bounding box center [63, 103] width 116 height 16
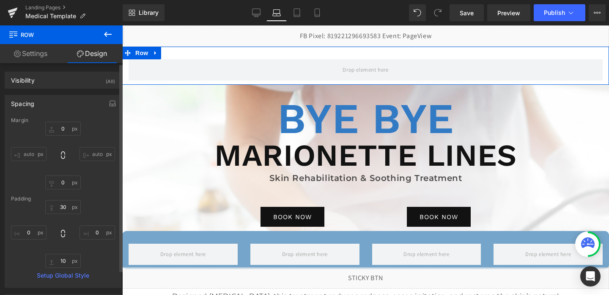
click at [57, 201] on div "Padding" at bounding box center [63, 198] width 104 height 6
click at [61, 205] on input "30" at bounding box center [63, 207] width 36 height 14
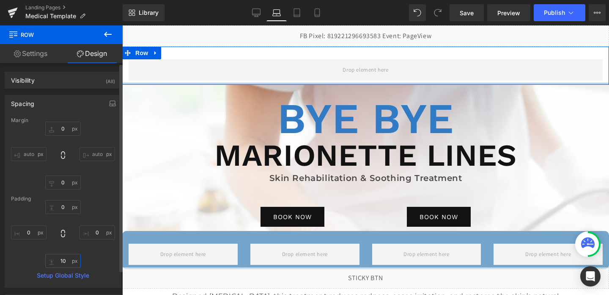
click at [65, 259] on input "10" at bounding box center [63, 260] width 36 height 14
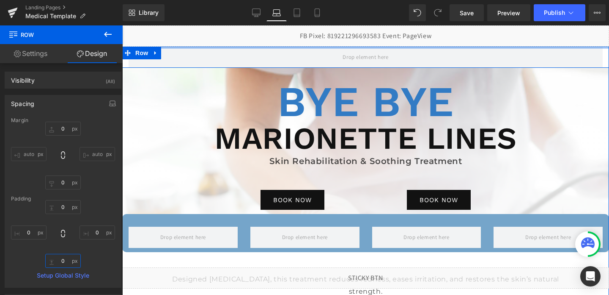
drag, startPoint x: 303, startPoint y: 57, endPoint x: 305, endPoint y: 41, distance: 16.7
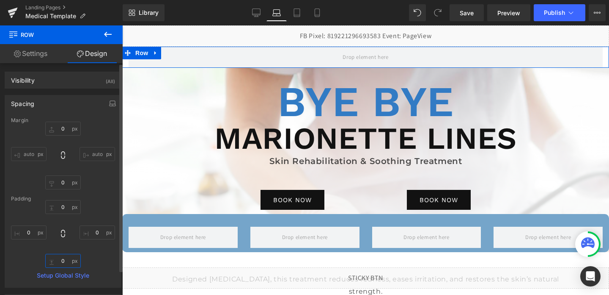
scroll to position [155, 0]
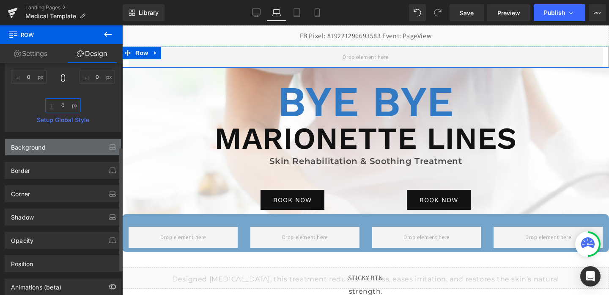
type input "0"
click at [60, 151] on div "Background" at bounding box center [63, 147] width 116 height 16
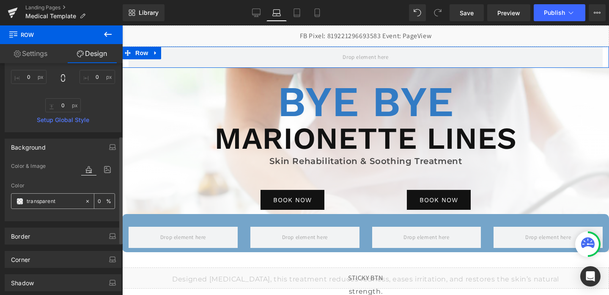
click at [69, 196] on input "transparent" at bounding box center [54, 200] width 54 height 9
paste input "rgb(68, 72, 103)"
type input "rgb(68, 72, 103)"
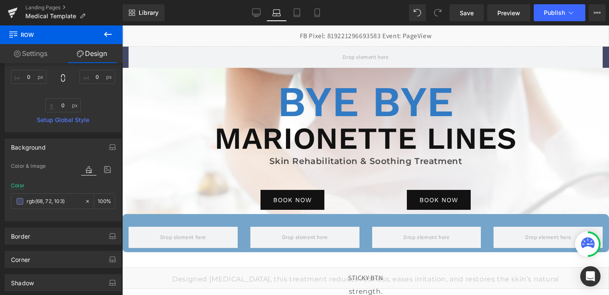
click at [102, 39] on button at bounding box center [108, 34] width 30 height 19
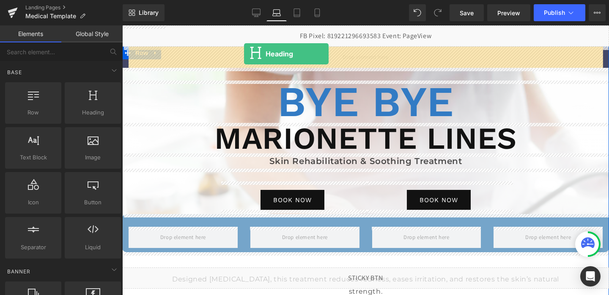
drag, startPoint x: 205, startPoint y: 137, endPoint x: 244, endPoint y: 54, distance: 92.2
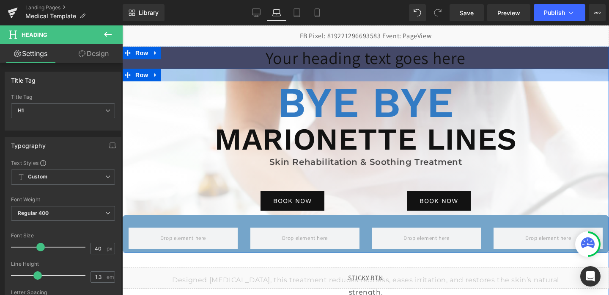
click at [214, 75] on div at bounding box center [365, 75] width 487 height 13
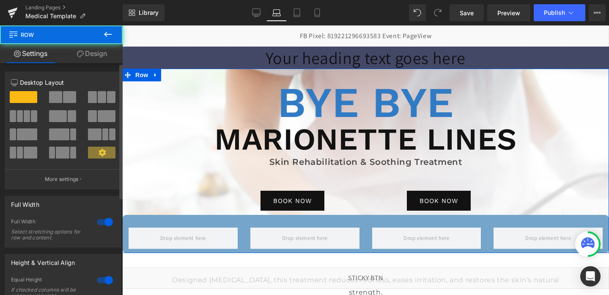
click at [71, 96] on span at bounding box center [69, 97] width 13 height 12
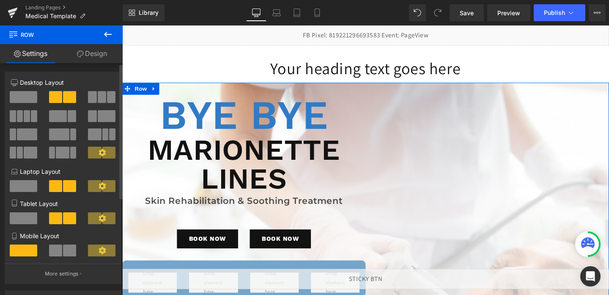
scroll to position [17, 0]
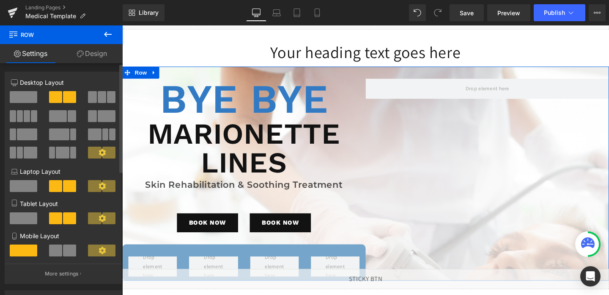
click at [89, 114] on span at bounding box center [92, 116] width 8 height 12
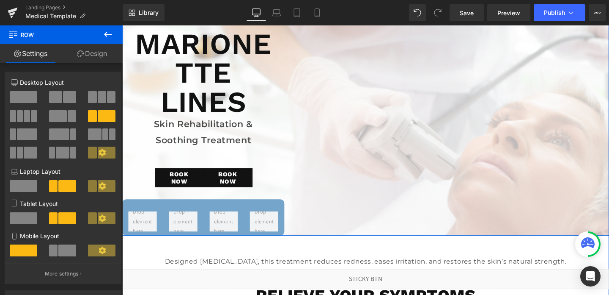
scroll to position [161, 0]
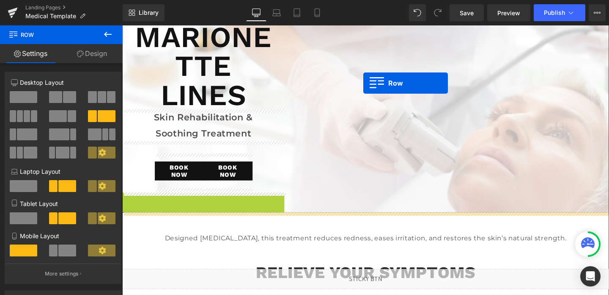
drag, startPoint x: 129, startPoint y: 205, endPoint x: 376, endPoint y: 86, distance: 274.0
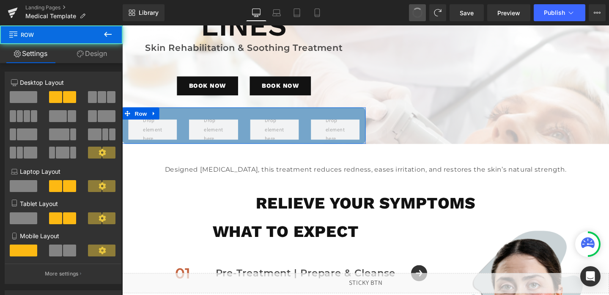
click at [419, 9] on span at bounding box center [418, 13] width 10 height 10
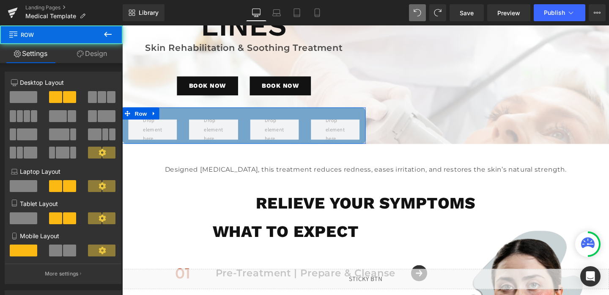
scroll to position [0, 0]
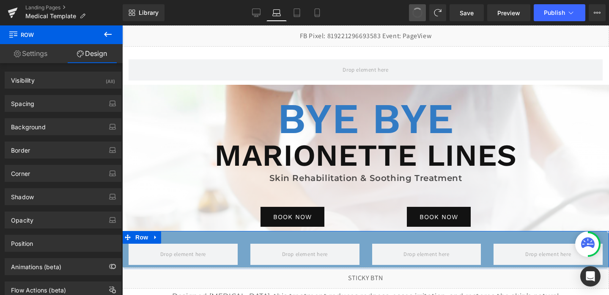
click at [419, 9] on span at bounding box center [418, 13] width 12 height 12
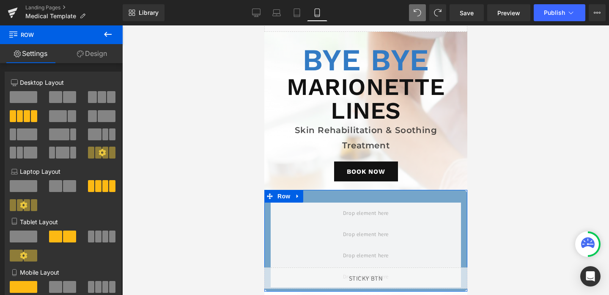
scroll to position [116, 0]
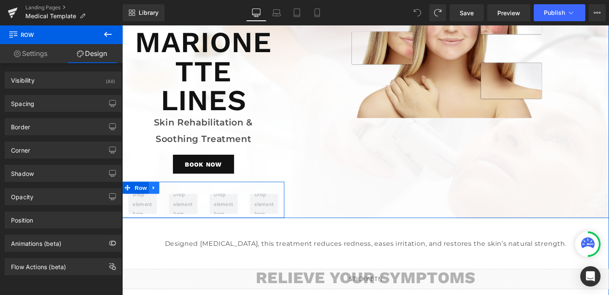
click at [157, 200] on link at bounding box center [155, 196] width 11 height 13
click at [178, 195] on icon at bounding box center [178, 196] width 6 height 6
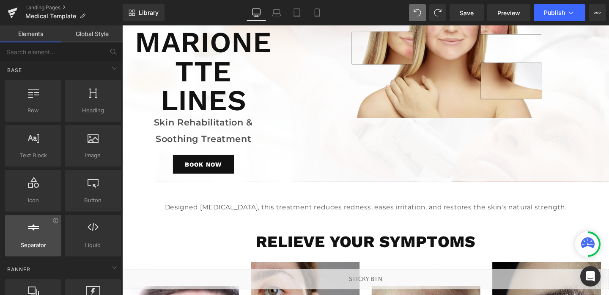
scroll to position [3, 0]
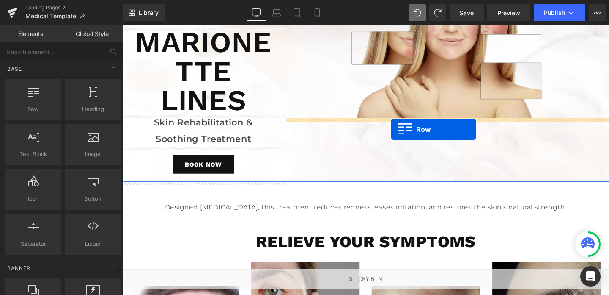
drag, startPoint x: 164, startPoint y: 132, endPoint x: 405, endPoint y: 135, distance: 241.6
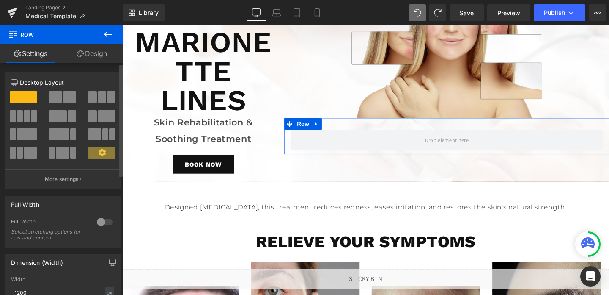
click at [24, 114] on span at bounding box center [27, 116] width 6 height 12
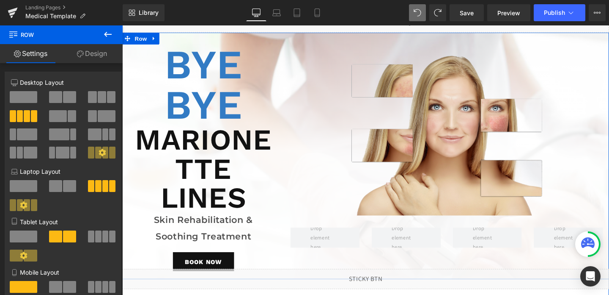
scroll to position [16, 0]
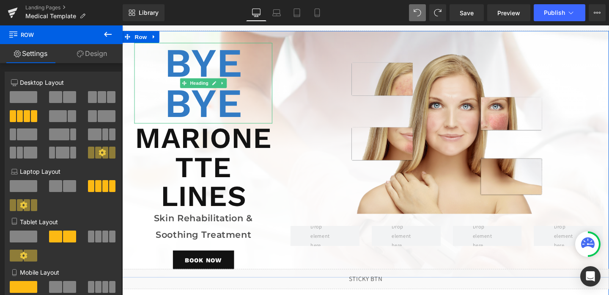
click at [236, 105] on h1 "Bye Bye" at bounding box center [207, 86] width 145 height 85
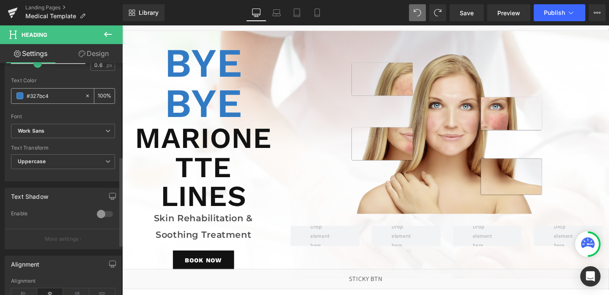
scroll to position [240, 0]
click at [59, 96] on input "#327bc4" at bounding box center [54, 95] width 54 height 9
paste input "rgb(13, 130, 247)"
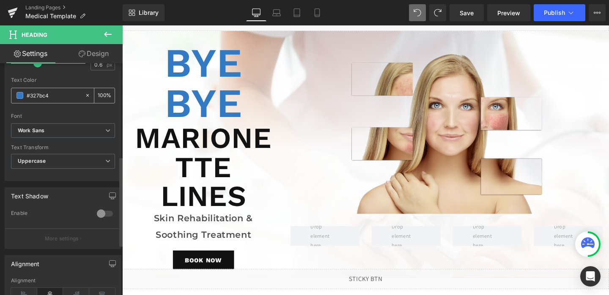
type input "rgb(13, 130, 247)"
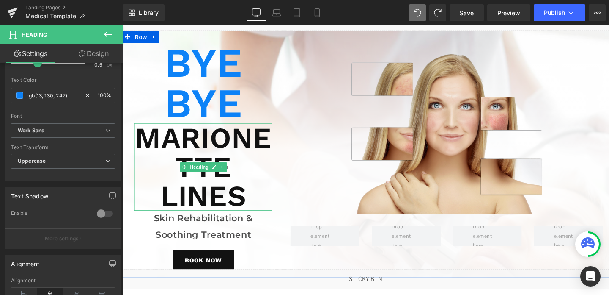
click at [227, 135] on h1 "Marionette Lines" at bounding box center [207, 173] width 145 height 91
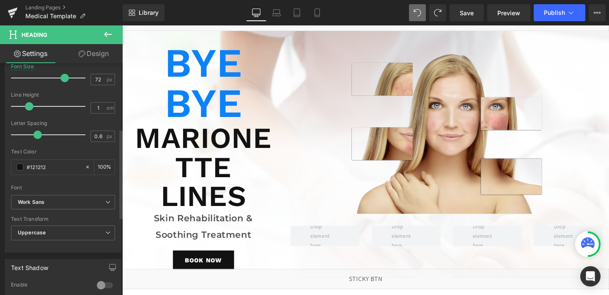
scroll to position [185, 0]
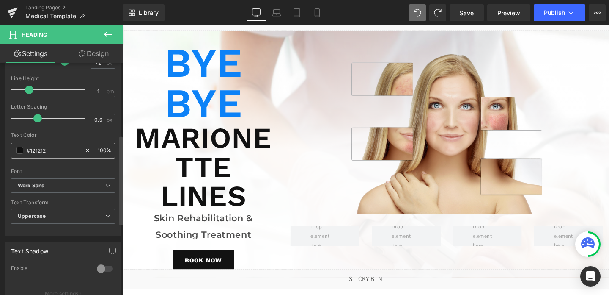
click at [72, 150] on input "#121212" at bounding box center [54, 150] width 54 height 9
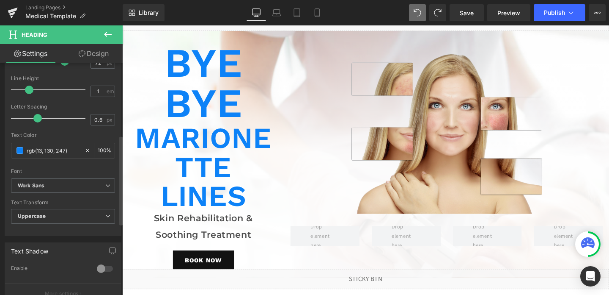
type input "rgb(13, 130, 247)"
